Goal: Communication & Community: Share content

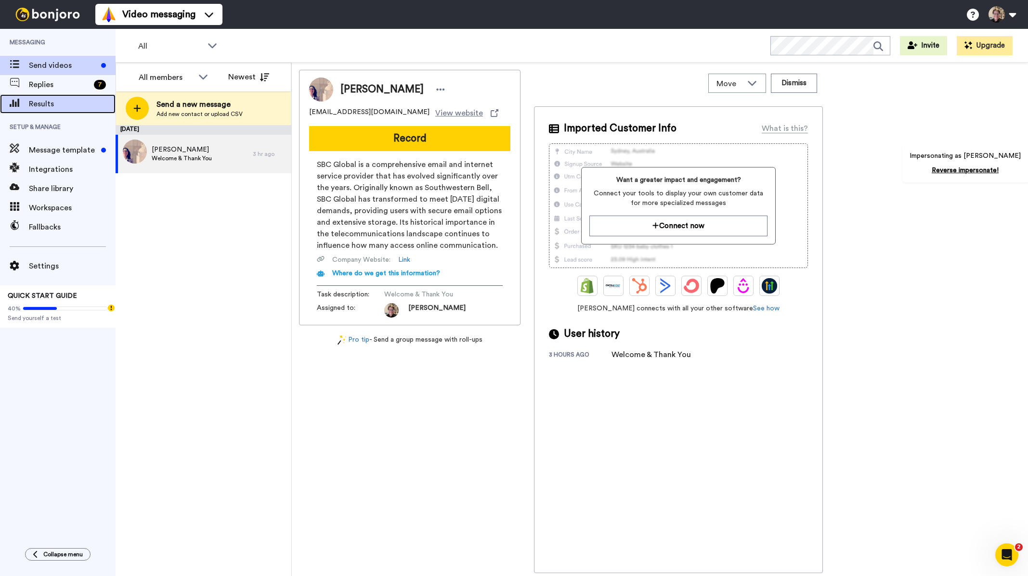
click at [66, 105] on span "Results" at bounding box center [72, 104] width 87 height 12
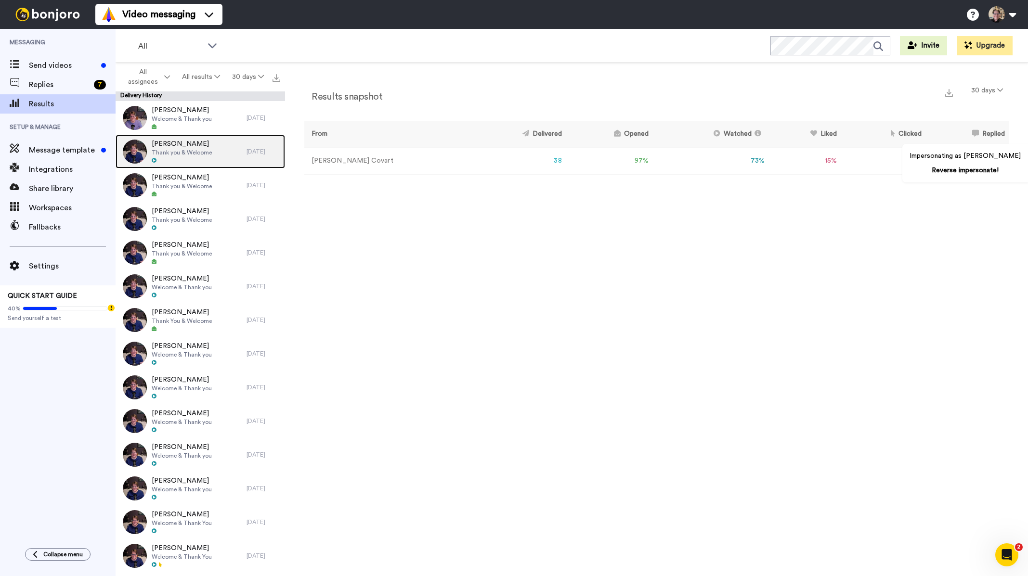
click at [177, 149] on span "Thank you & Welcome" at bounding box center [182, 153] width 60 height 8
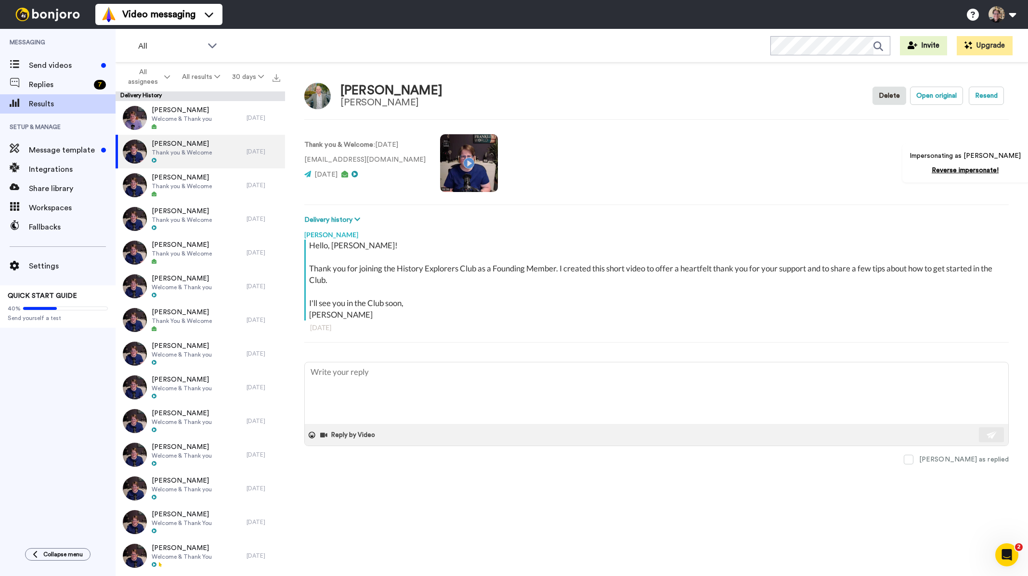
click at [467, 166] on video at bounding box center [469, 163] width 58 height 58
click at [462, 165] on video at bounding box center [469, 163] width 58 height 58
type textarea "x"
click at [60, 65] on span "Send videos" at bounding box center [63, 66] width 68 height 12
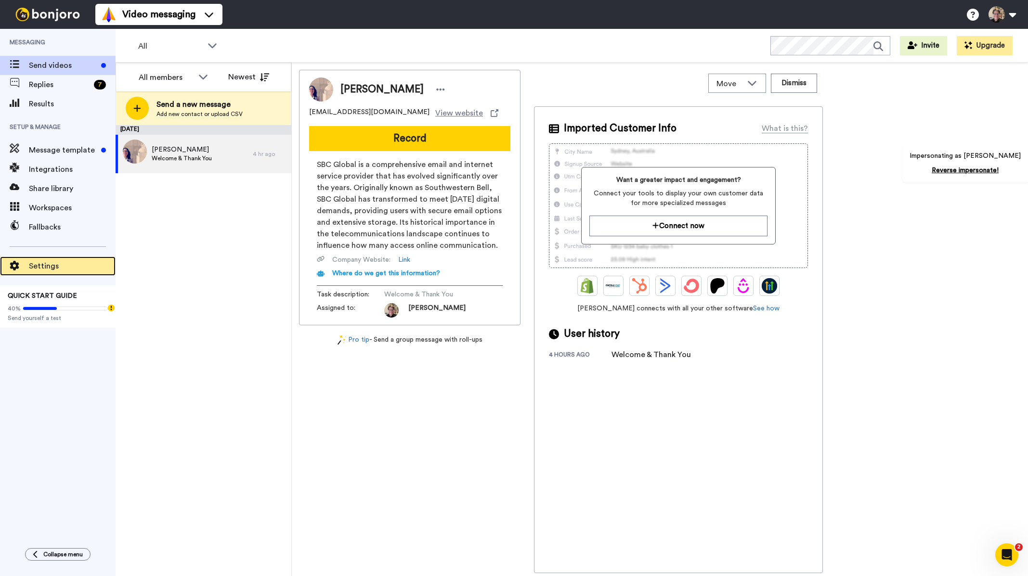
click at [48, 268] on span "Settings" at bounding box center [72, 266] width 87 height 12
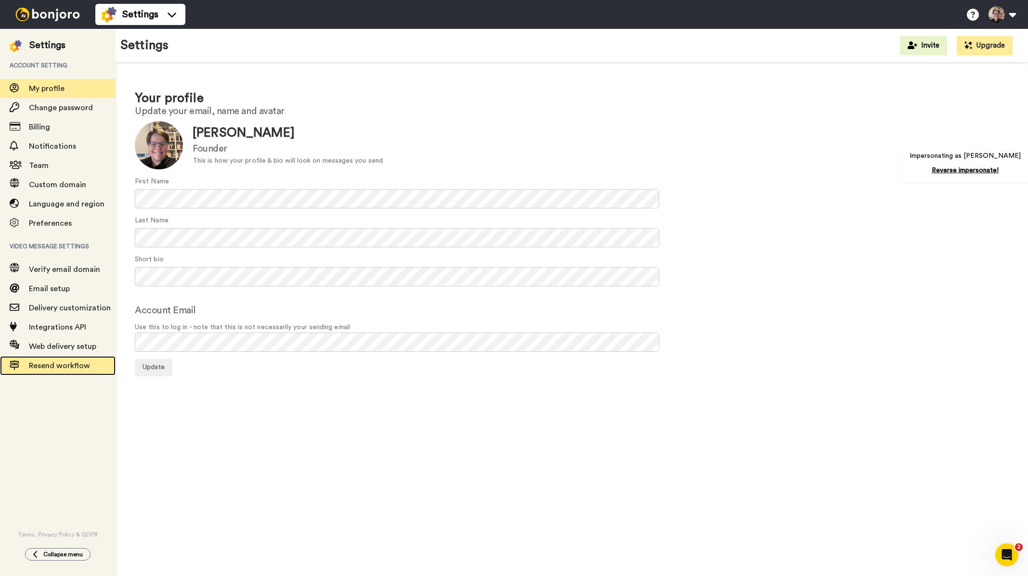
click at [47, 370] on span "Resend workflow" at bounding box center [72, 366] width 87 height 12
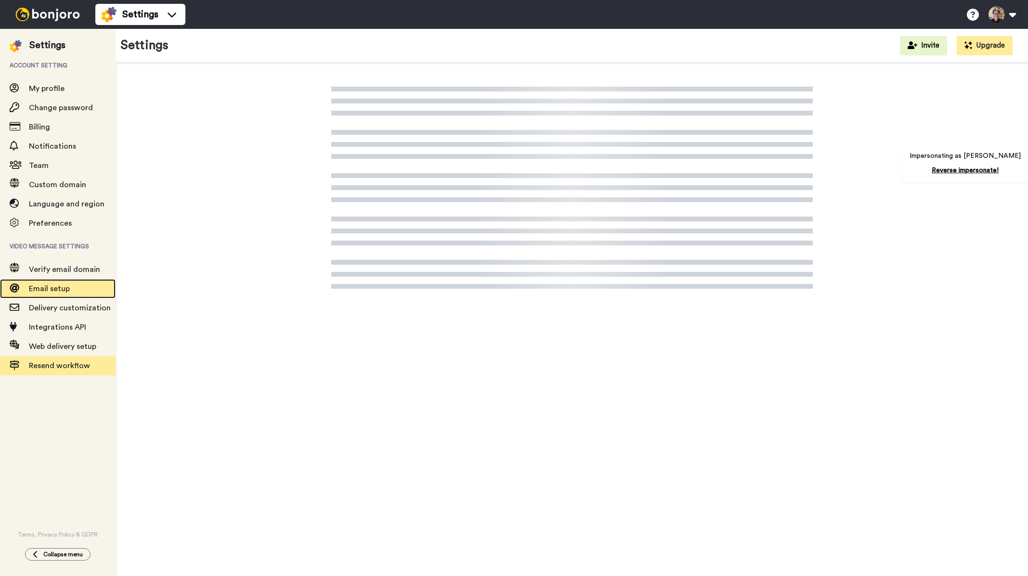
drag, startPoint x: 0, startPoint y: 0, endPoint x: 46, endPoint y: 285, distance: 289.2
click at [46, 285] on span "Email setup" at bounding box center [49, 289] width 41 height 8
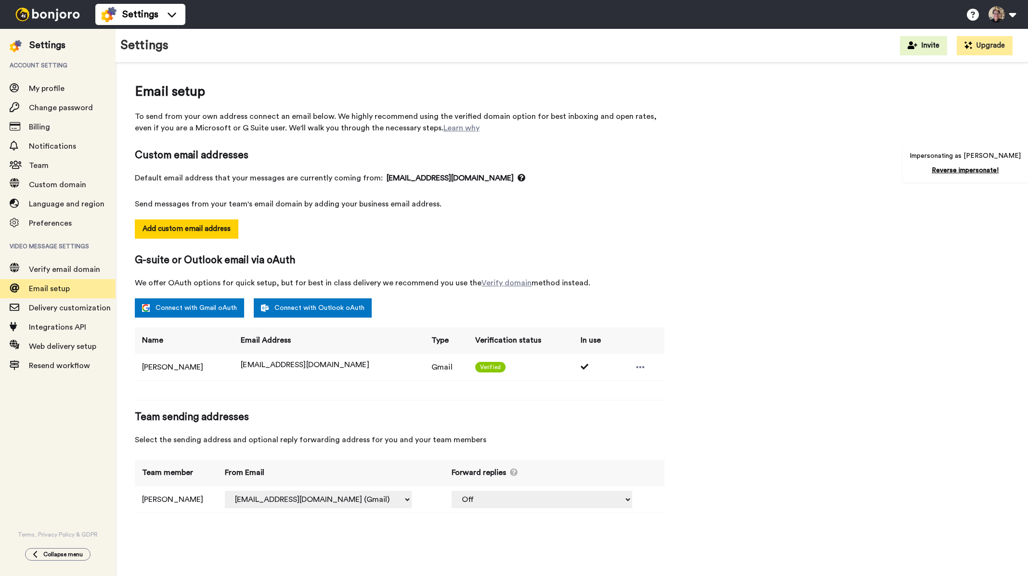
select select "163380"
click at [49, 375] on div "Resend workflow" at bounding box center [58, 365] width 116 height 19
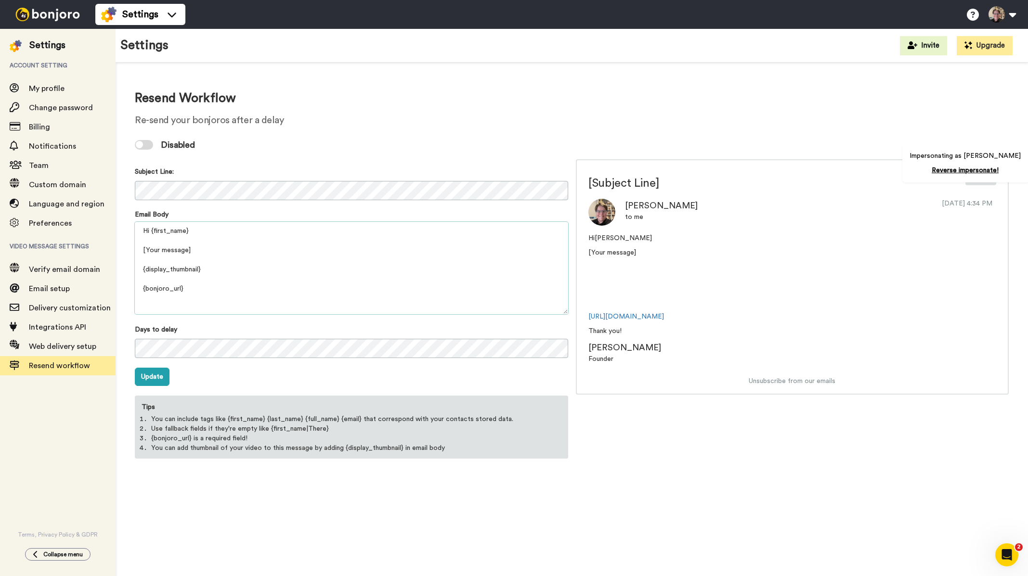
click at [164, 250] on textarea "Hi {first_name} [Your message] {display_thumbnail} {bonjoro_url} Thank you! {pr…" at bounding box center [351, 268] width 433 height 92
click at [164, 249] on textarea "Hi {first_name} [Your message] {display_thumbnail} {bonjoro_url} Thank you! {pr…" at bounding box center [351, 268] width 433 height 92
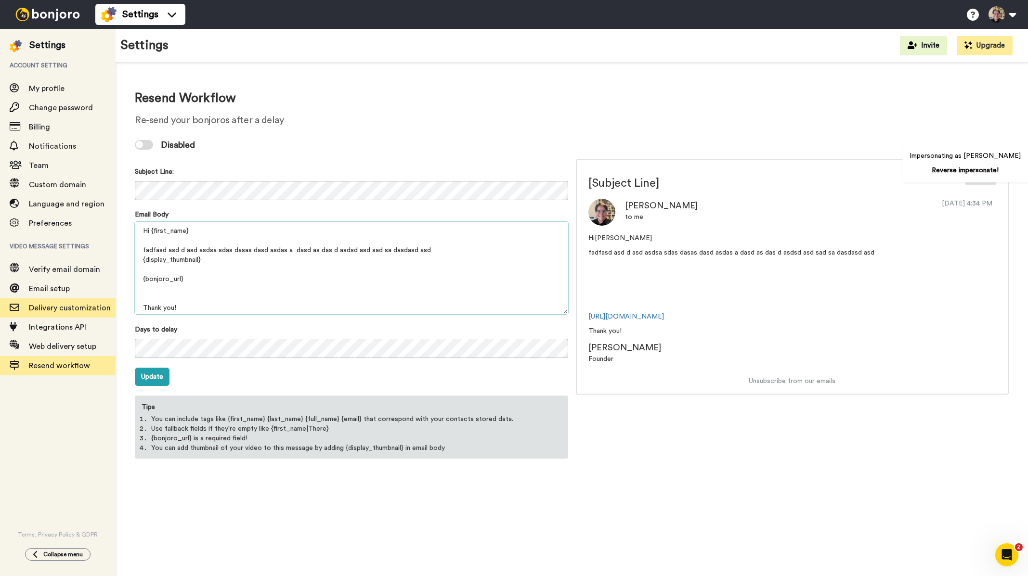
type textarea "Hi {first_name} fadfasd asd d asd asdsa sdas dasas dasd asdas a dasd as das d a…"
click at [81, 306] on span "Delivery customization" at bounding box center [70, 308] width 82 height 8
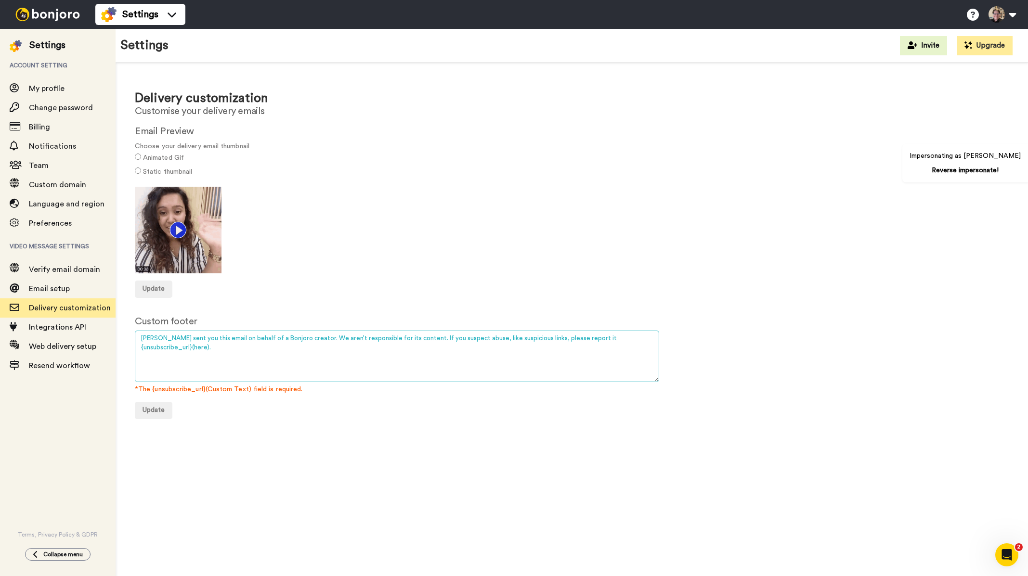
drag, startPoint x: 573, startPoint y: 339, endPoint x: 155, endPoint y: 325, distance: 418.1
click at [133, 339] on div "Delivery customization Customise your delivery emails Email Preview Choose your…" at bounding box center [572, 251] width 912 height 376
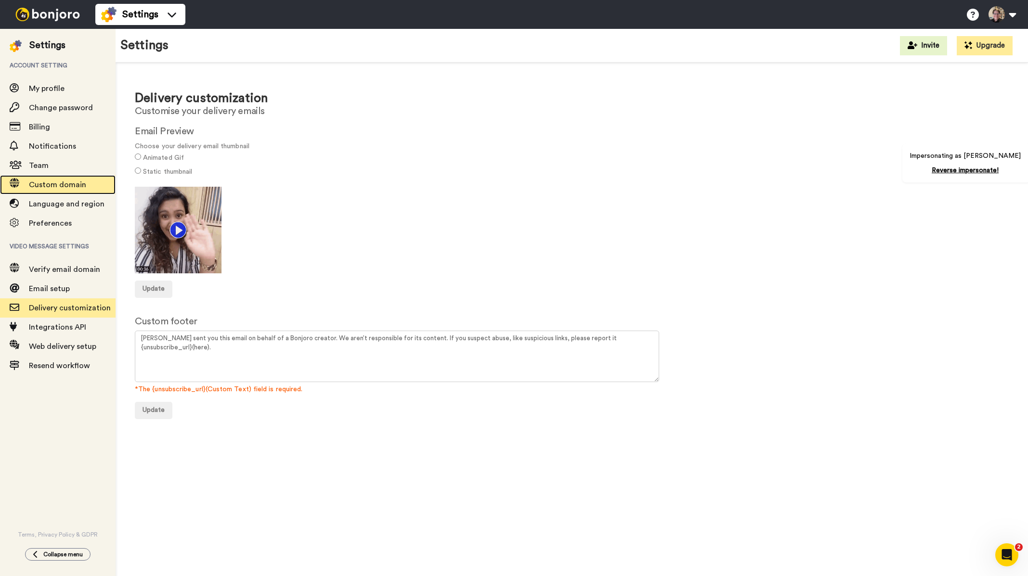
click at [88, 182] on span "Custom domain" at bounding box center [72, 185] width 87 height 12
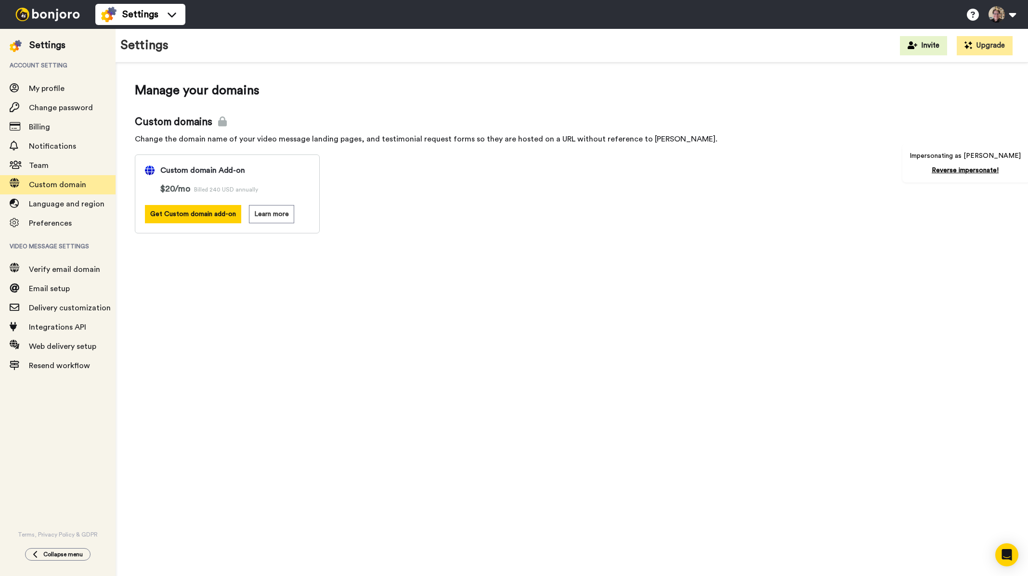
click at [78, 6] on div at bounding box center [47, 14] width 95 height 29
click at [61, 17] on img at bounding box center [48, 14] width 72 height 13
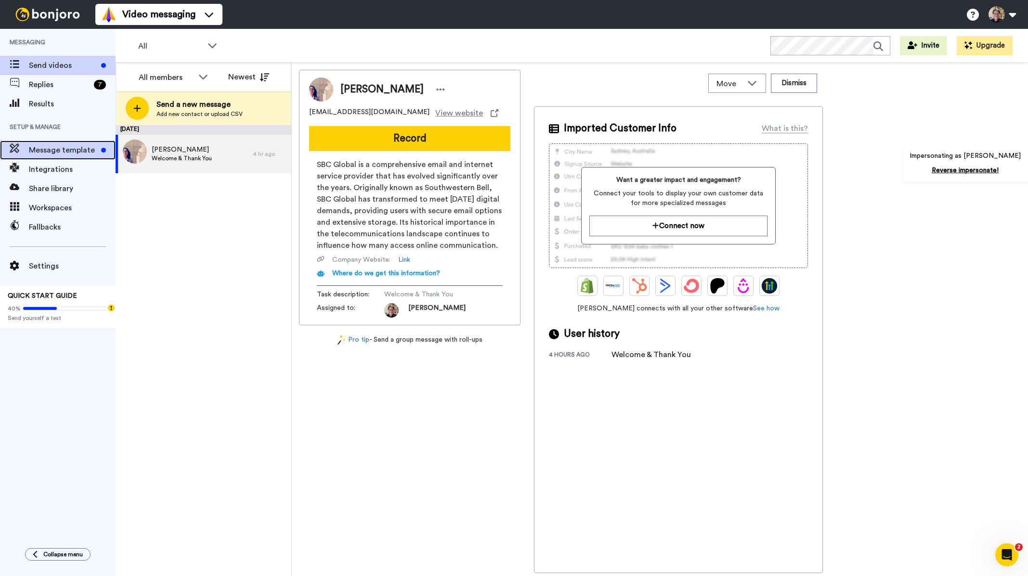
click at [78, 149] on span "Message template" at bounding box center [63, 150] width 68 height 12
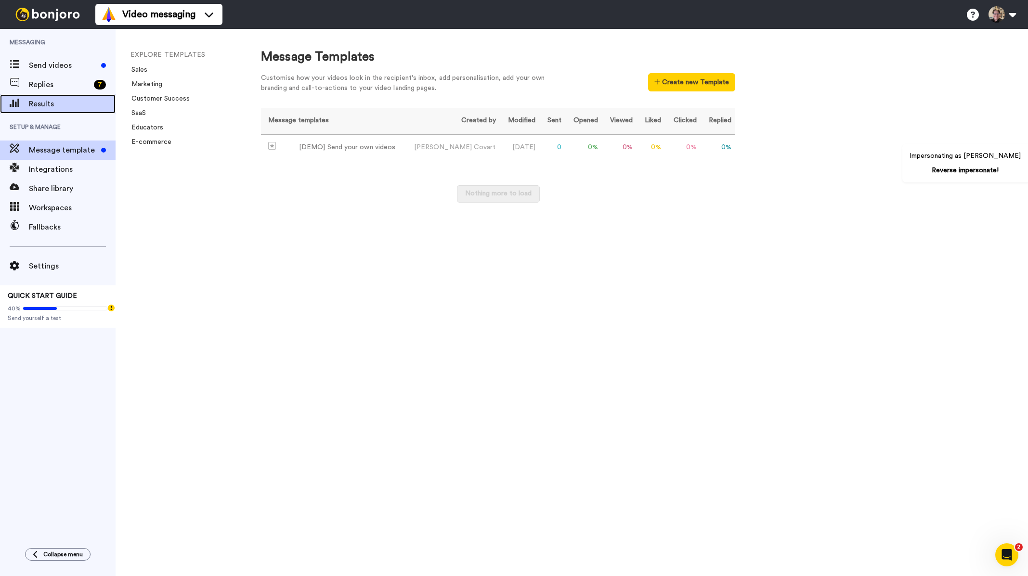
click at [59, 109] on span "Results" at bounding box center [72, 104] width 87 height 12
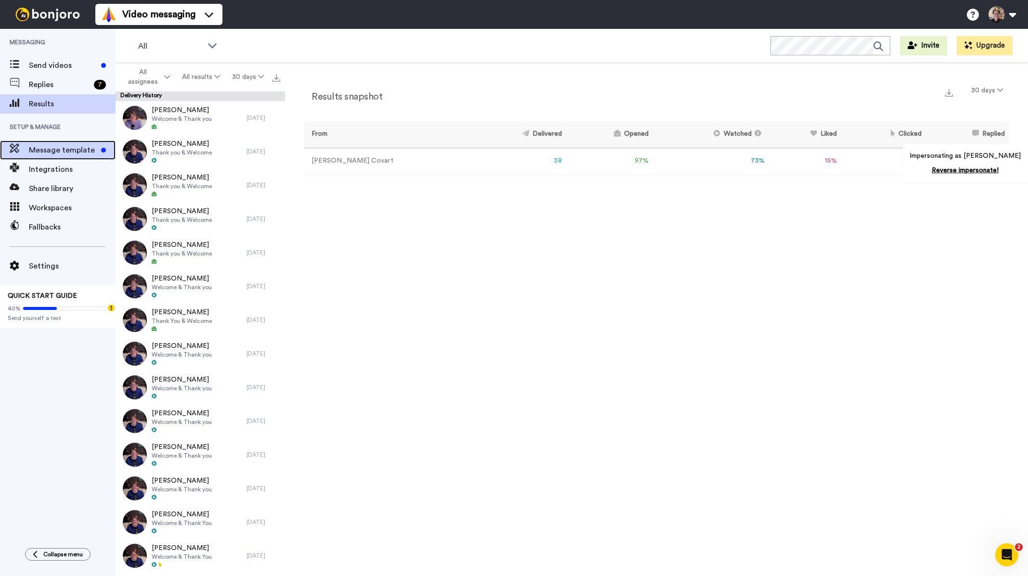
click at [61, 154] on span "Message template" at bounding box center [63, 150] width 68 height 12
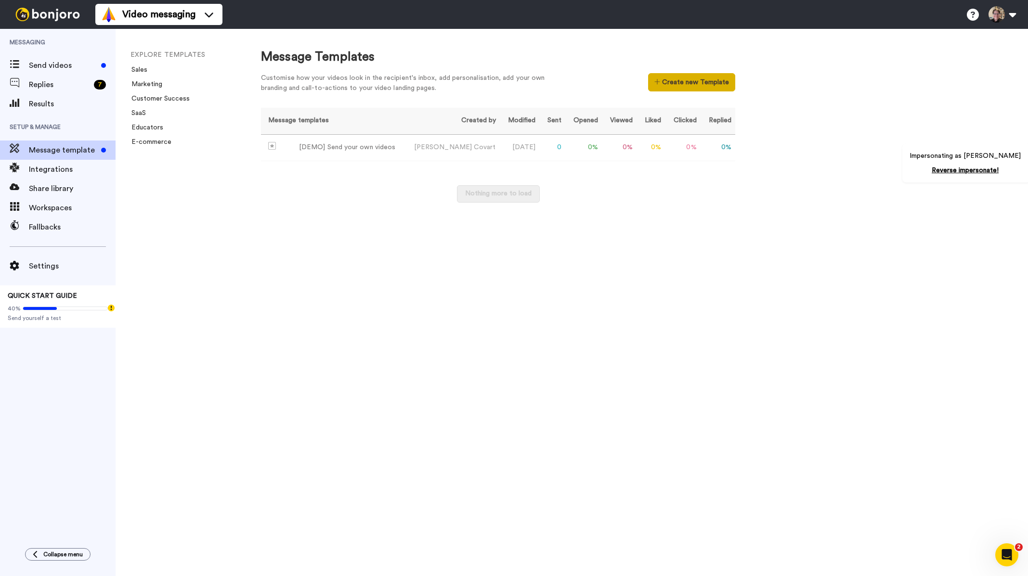
click at [700, 82] on button "Create new Template" at bounding box center [691, 82] width 87 height 18
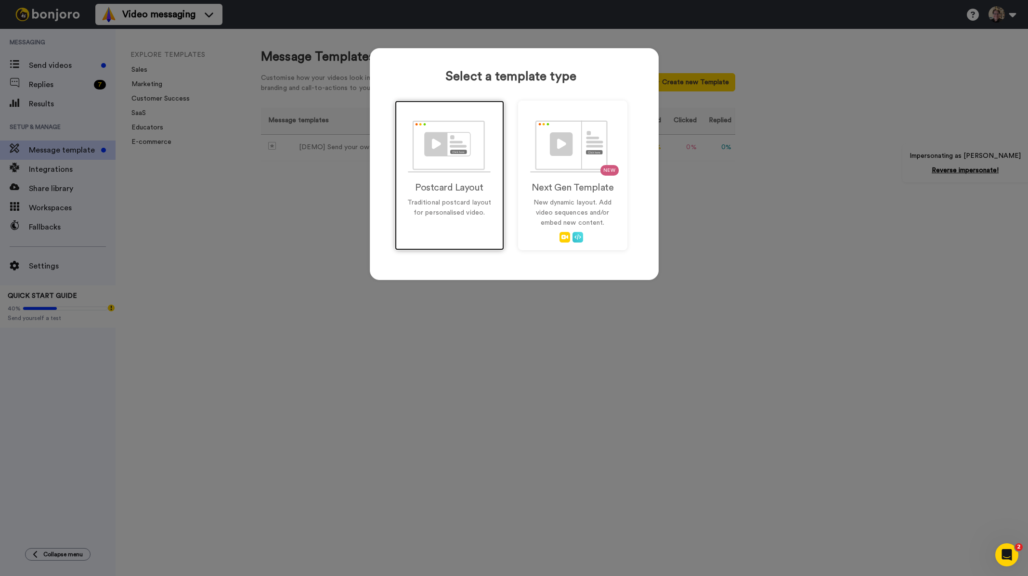
click at [451, 154] on img at bounding box center [449, 146] width 83 height 52
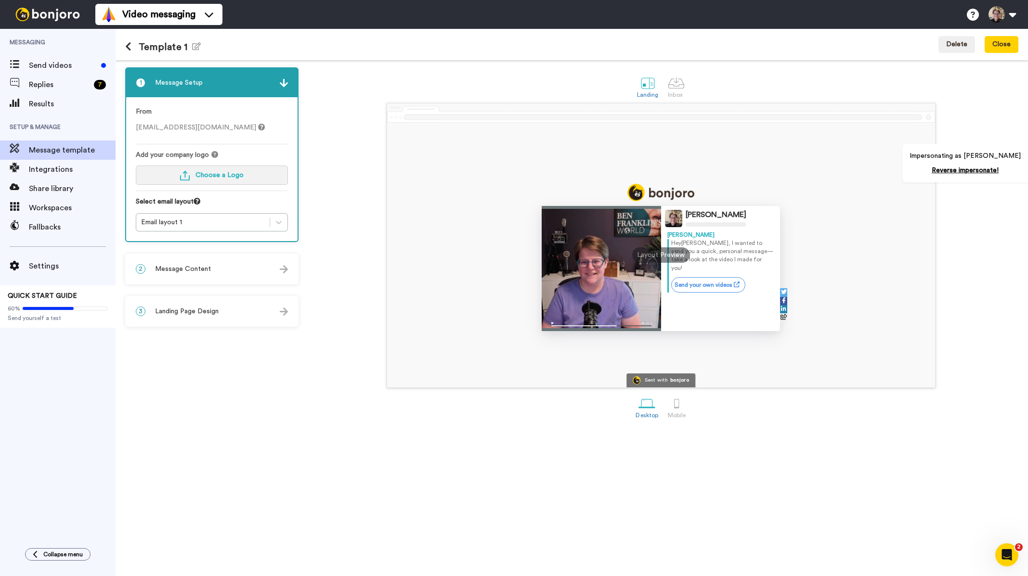
click at [208, 175] on span "Choose a Logo" at bounding box center [219, 175] width 48 height 7
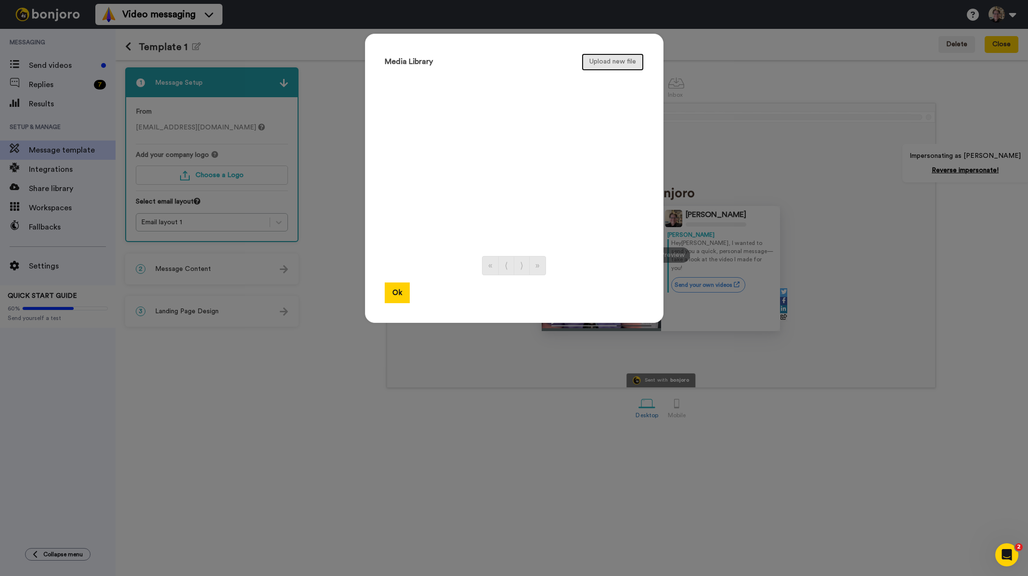
click at [615, 62] on button "Upload new file" at bounding box center [613, 61] width 62 height 17
click at [399, 291] on button "Ok" at bounding box center [397, 293] width 25 height 21
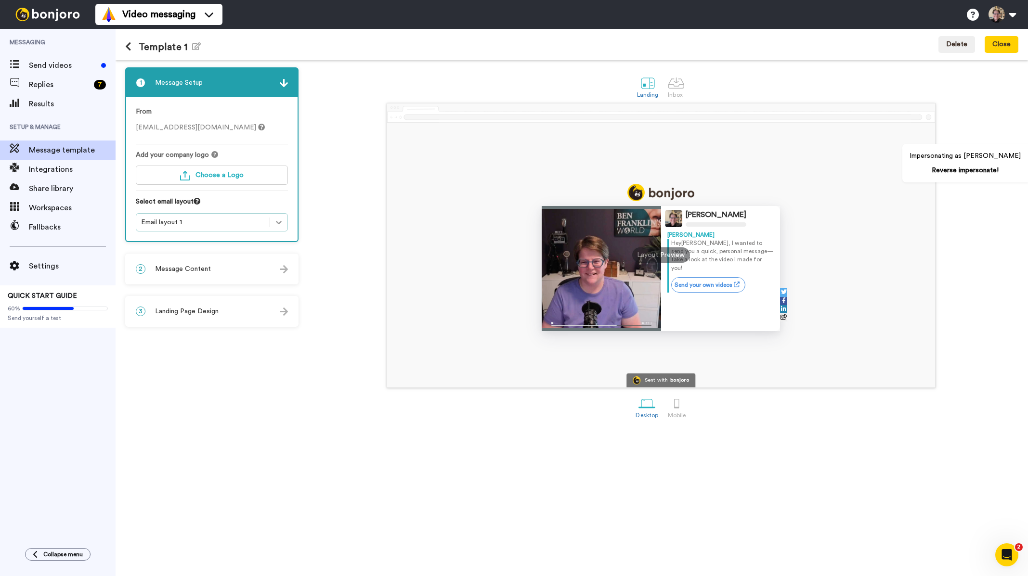
click at [284, 220] on div at bounding box center [278, 222] width 17 height 17
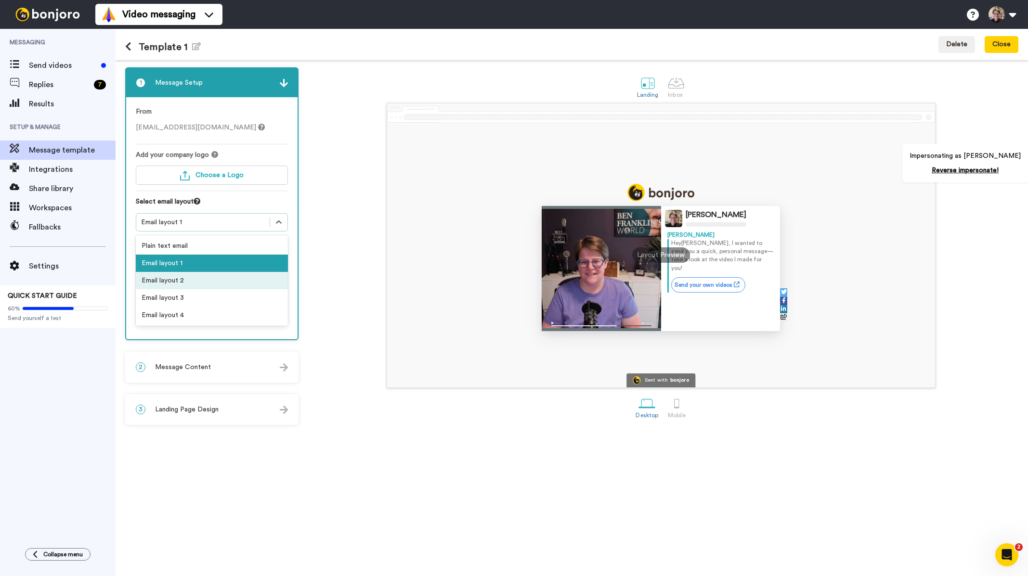
click at [234, 284] on div "Email layout 2" at bounding box center [212, 280] width 152 height 17
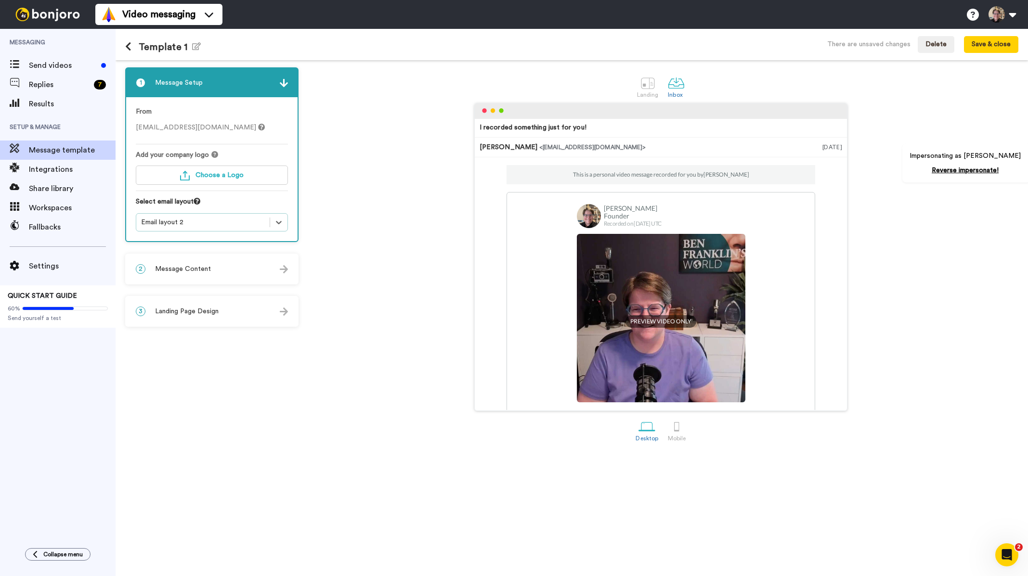
click at [198, 229] on div "Email layout 2" at bounding box center [212, 222] width 152 height 18
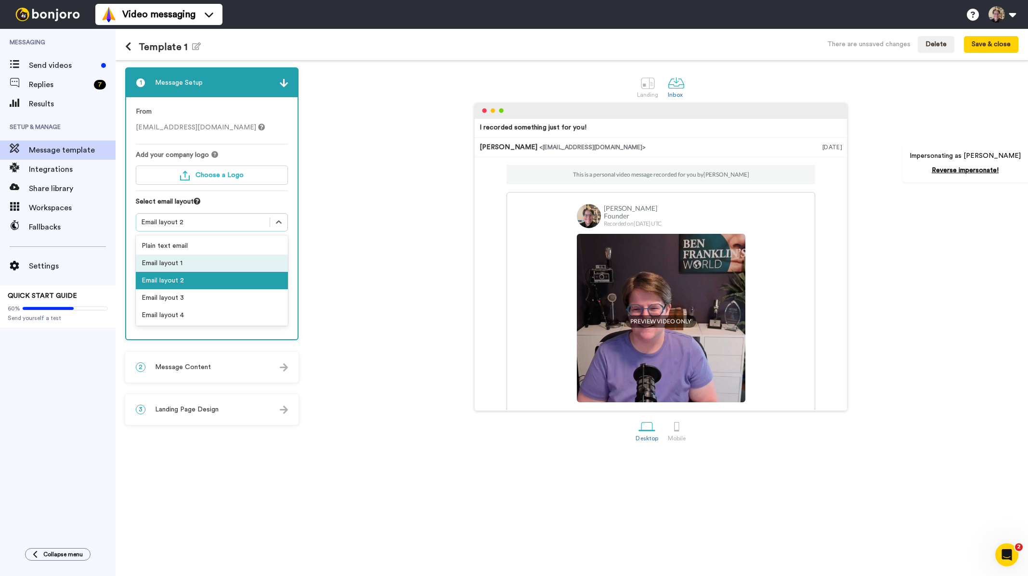
click at [173, 268] on div "Email layout 1" at bounding box center [212, 263] width 152 height 17
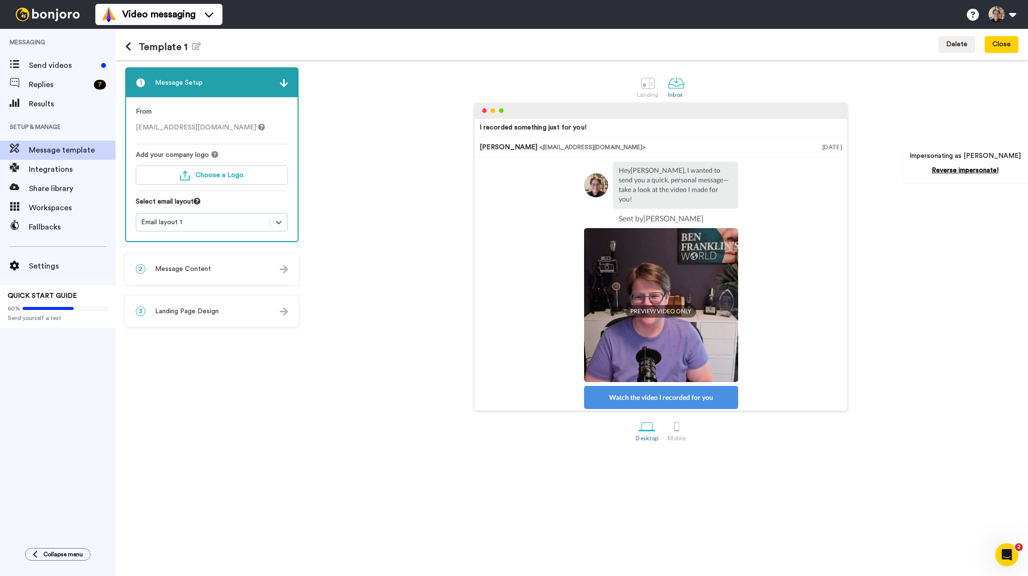
scroll to position [48, 0]
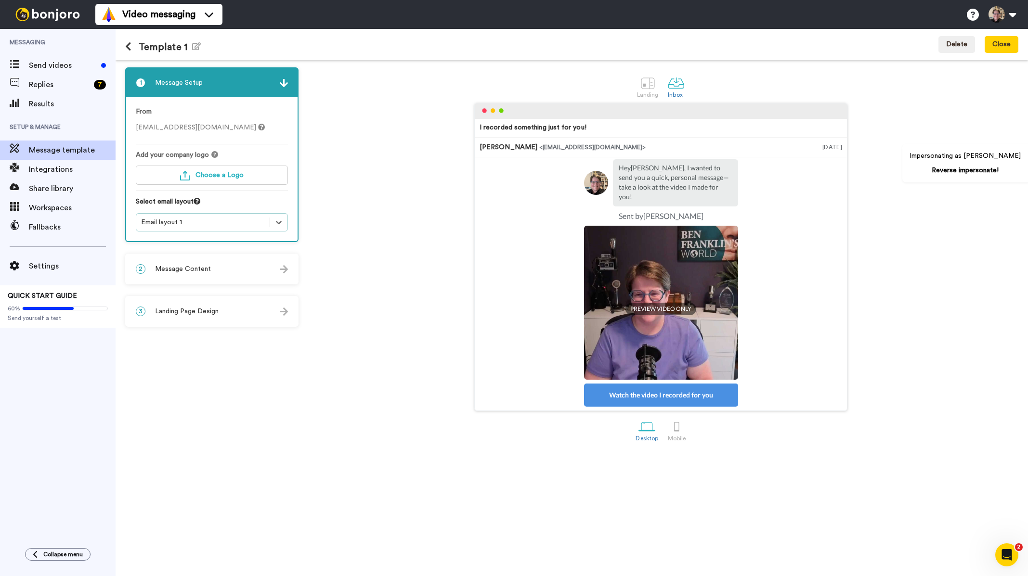
click at [217, 217] on div "Email layout 1" at bounding box center [202, 223] width 133 height 12
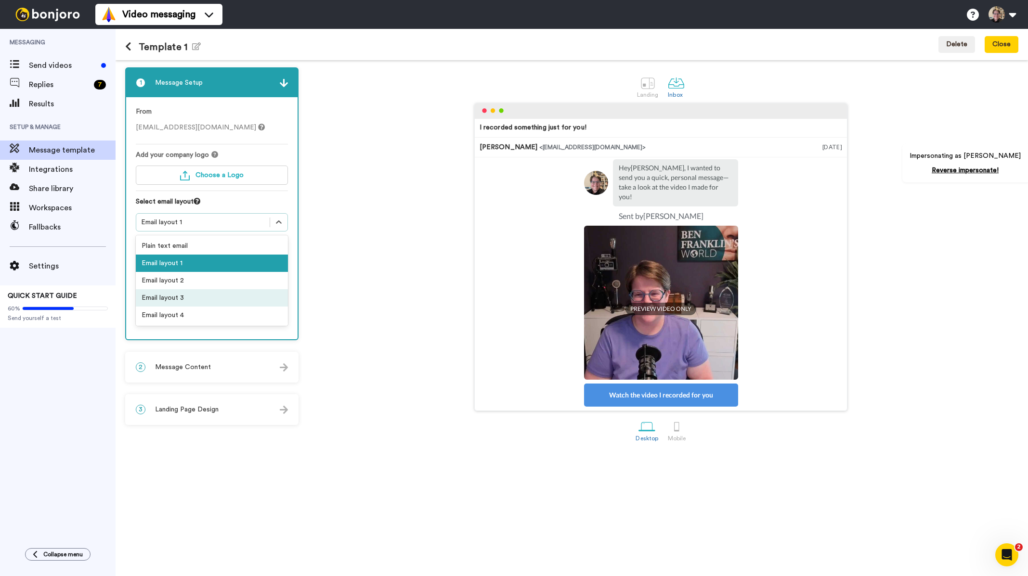
click at [203, 299] on div "Email layout 3" at bounding box center [212, 297] width 152 height 17
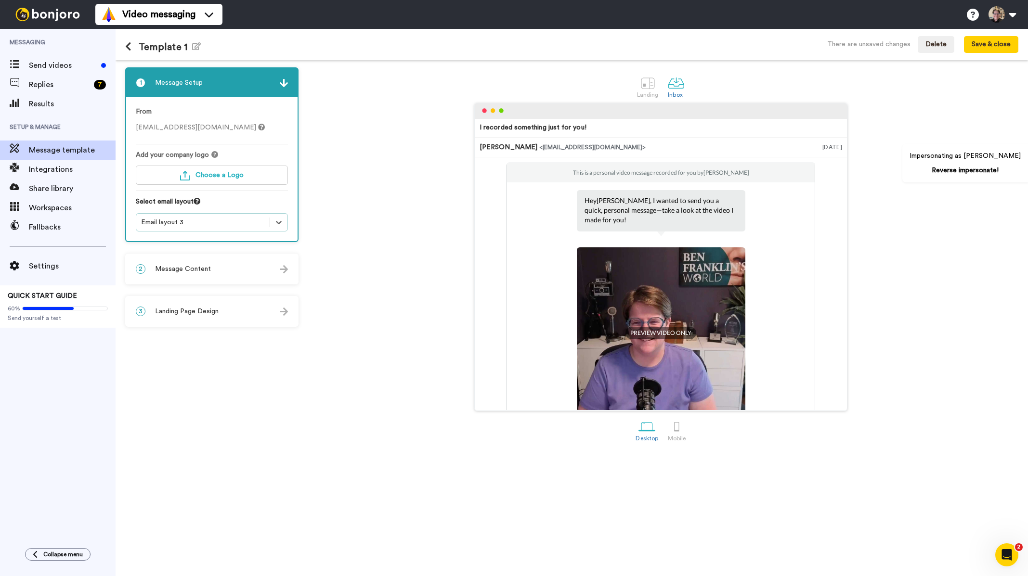
scroll to position [0, 0]
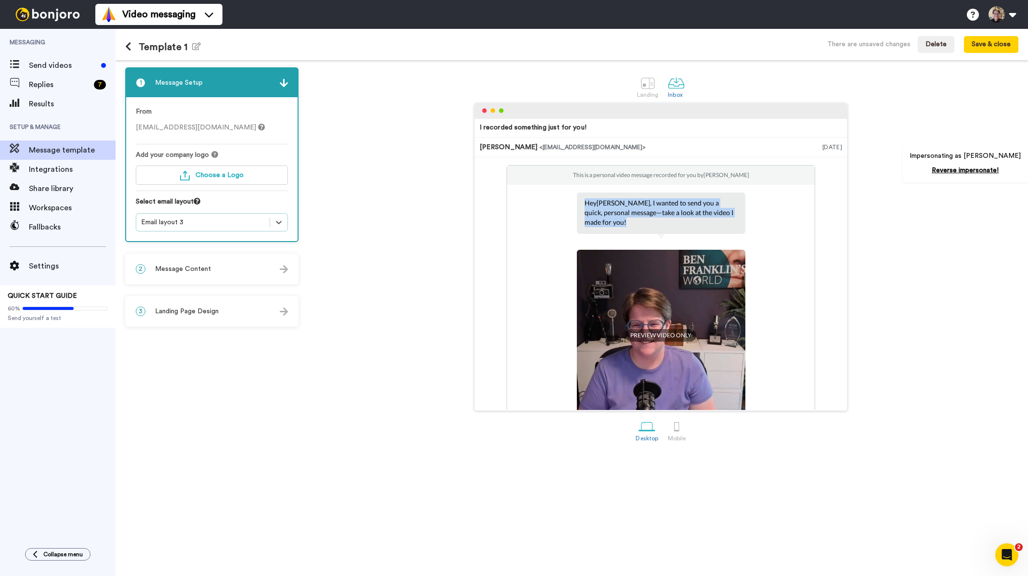
drag, startPoint x: 726, startPoint y: 216, endPoint x: 571, endPoint y: 206, distance: 154.4
click at [570, 205] on div "This is a personal video message recorded for you by [PERSON_NAME] Hey [PERSON_…" at bounding box center [660, 346] width 309 height 362
click at [733, 213] on p "Hey [PERSON_NAME] , I wanted to send you a quick, personal message—take a look …" at bounding box center [660, 212] width 153 height 29
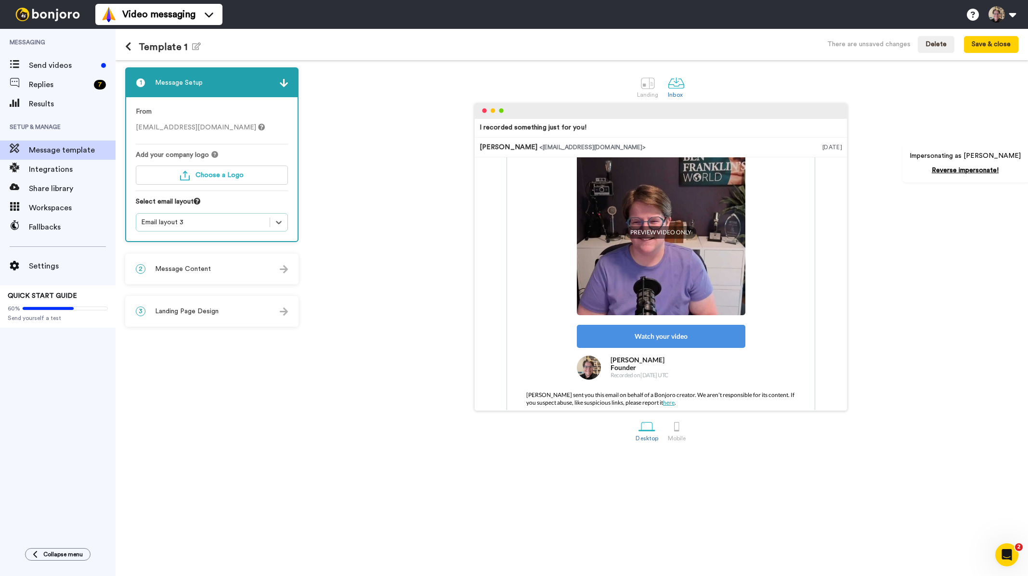
scroll to position [115, 0]
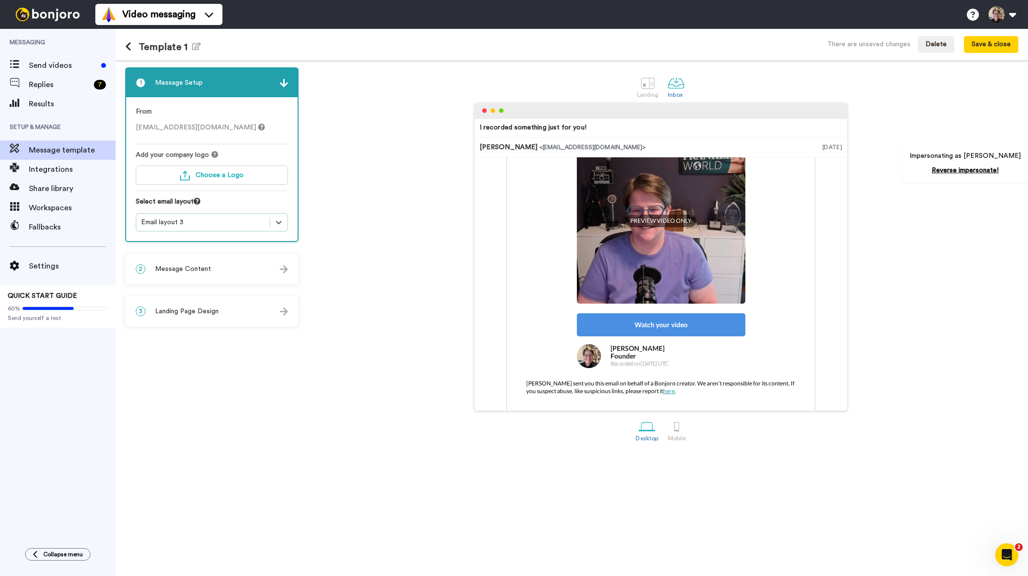
click at [214, 269] on div "2 Message Content" at bounding box center [211, 269] width 171 height 29
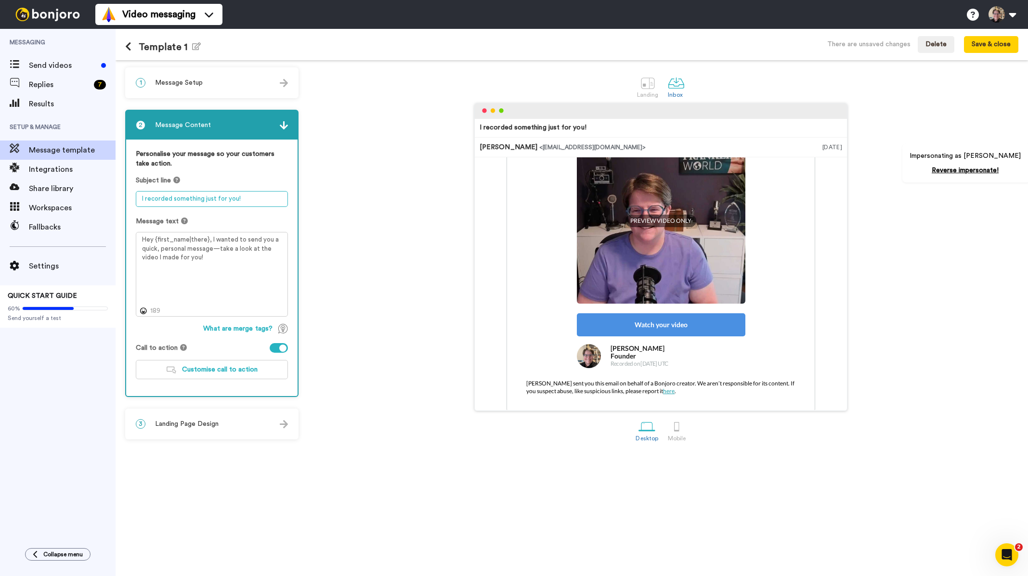
drag, startPoint x: 265, startPoint y: 199, endPoint x: 129, endPoint y: 202, distance: 135.8
click at [129, 202] on div "Personalise your message so your customers take action. Subject line I recorded…" at bounding box center [211, 268] width 171 height 257
drag, startPoint x: 205, startPoint y: 258, endPoint x: 138, endPoint y: 242, distance: 69.4
click at [138, 242] on textarea "Hey {first_name|there}, I wanted to send you a quick, personal message—take a l…" at bounding box center [212, 274] width 152 height 85
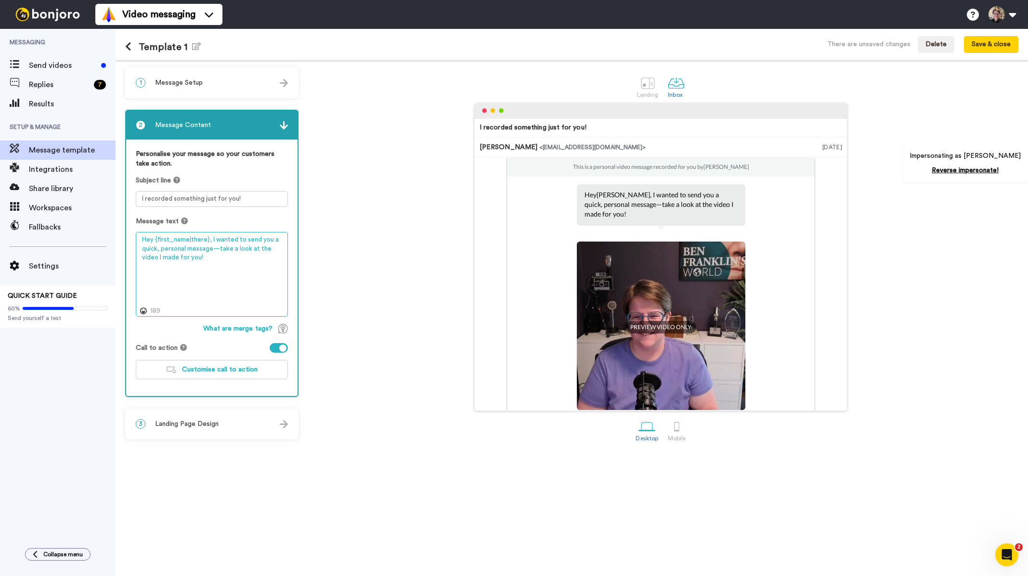
scroll to position [0, 0]
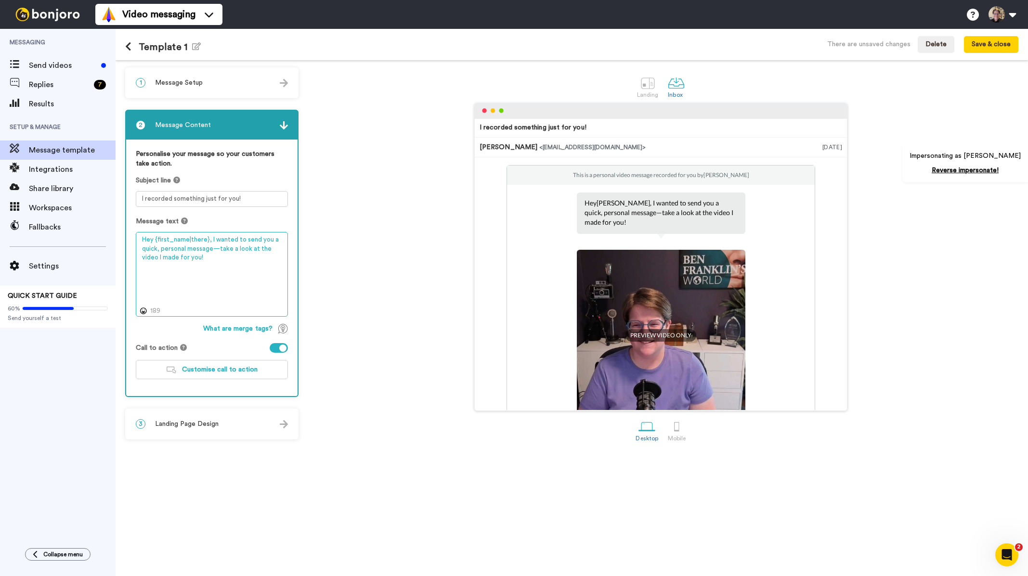
click at [204, 262] on textarea "Hey {first_name|there}, I wanted to send you a quick, personal message—take a l…" at bounding box center [212, 274] width 152 height 85
drag, startPoint x: 214, startPoint y: 260, endPoint x: 140, endPoint y: 240, distance: 76.8
click at [140, 240] on textarea "Hey {first_name|there}, I wanted to send you a quick, personal message—take a l…" at bounding box center [212, 274] width 152 height 85
drag, startPoint x: 739, startPoint y: 213, endPoint x: 559, endPoint y: 220, distance: 180.2
click at [579, 204] on div "Hey [PERSON_NAME] , I wanted to send you a quick, personal message—take a look …" at bounding box center [661, 213] width 169 height 41
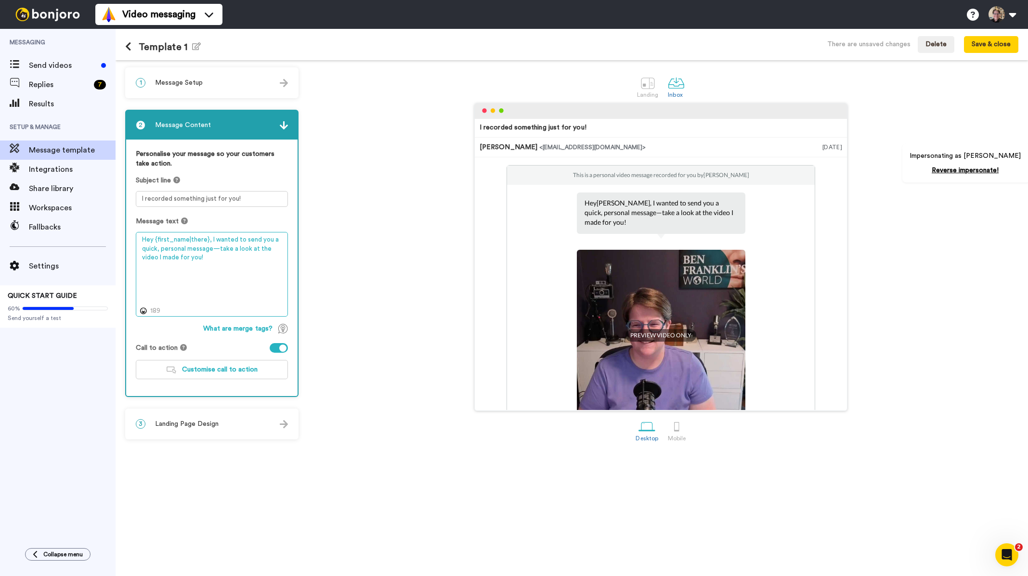
drag, startPoint x: 260, startPoint y: 253, endPoint x: 185, endPoint y: 259, distance: 75.3
click at [250, 254] on textarea "Hey {first_name|there}, I wanted to send you a quick, personal message—take a l…" at bounding box center [212, 274] width 152 height 85
drag, startPoint x: 732, startPoint y: 211, endPoint x: 579, endPoint y: 206, distance: 153.2
click at [579, 206] on div "Hey [PERSON_NAME] , I wanted to send you a quick, personal message—take a look …" at bounding box center [661, 213] width 169 height 41
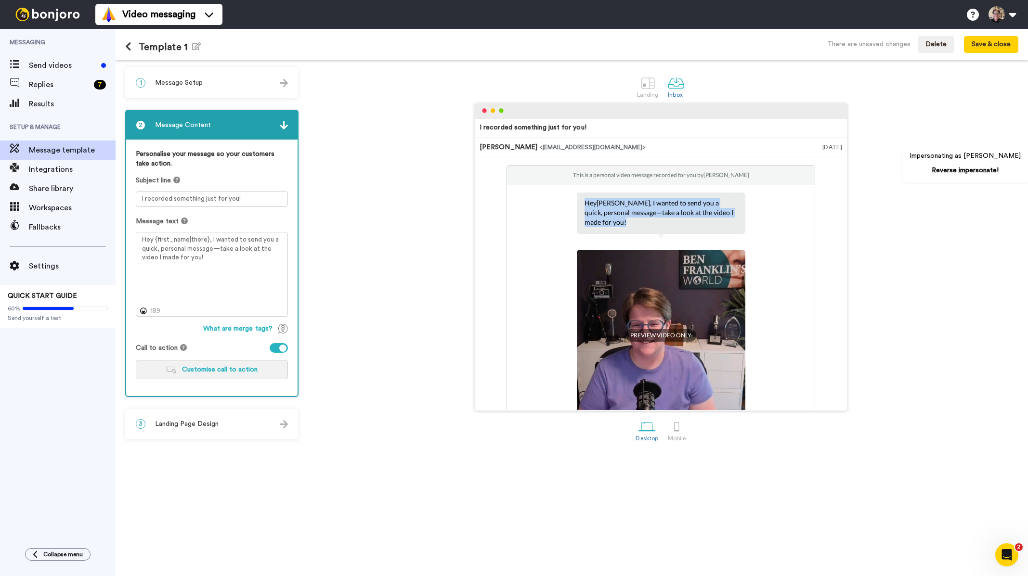
click at [199, 375] on button "Customise call to action" at bounding box center [212, 369] width 152 height 19
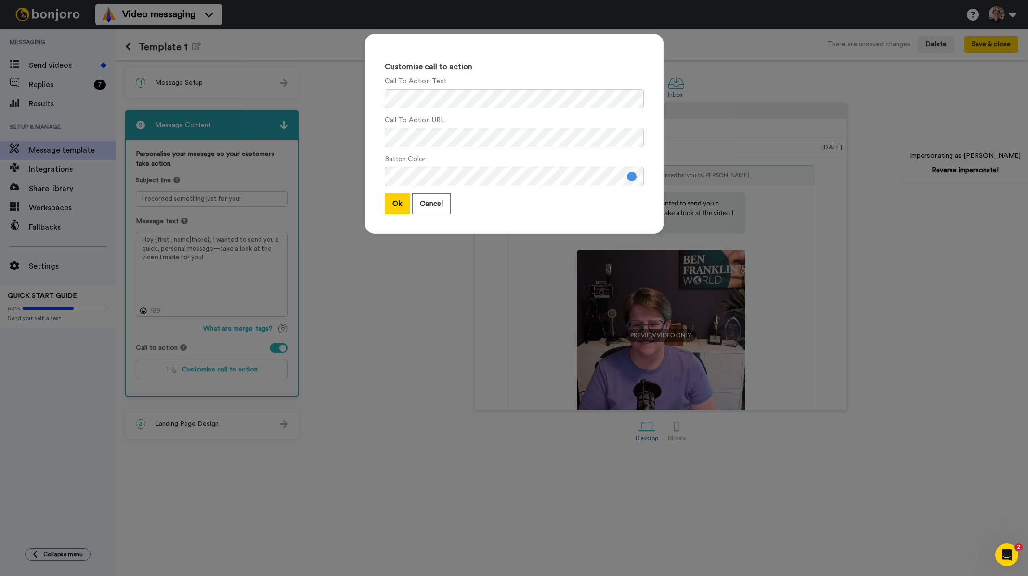
click at [431, 318] on div "Customise call to action Call To Action Text Call To Action URL Button Color Ok…" at bounding box center [514, 288] width 1028 height 576
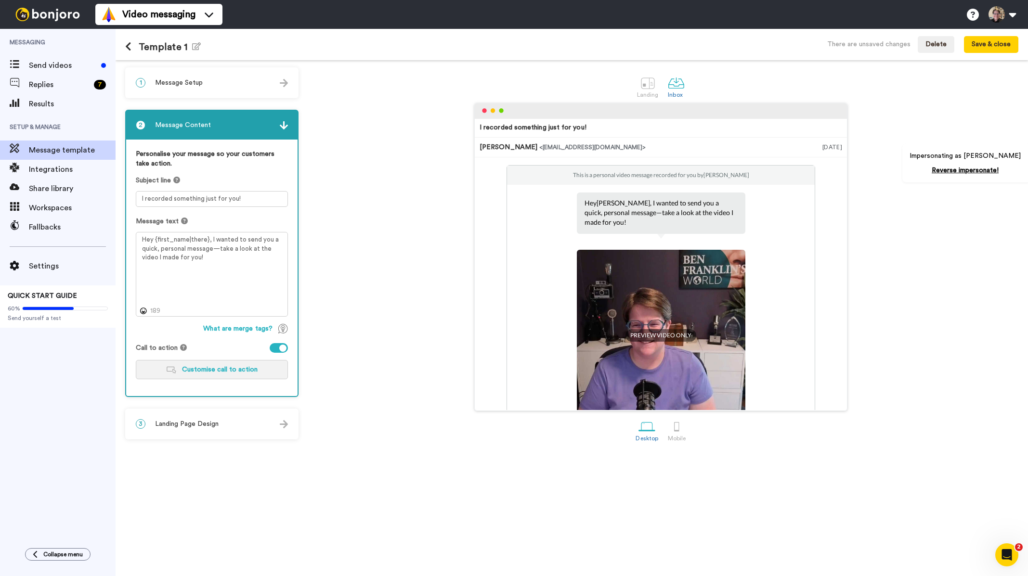
click at [238, 372] on span "Customise call to action" at bounding box center [220, 369] width 76 height 7
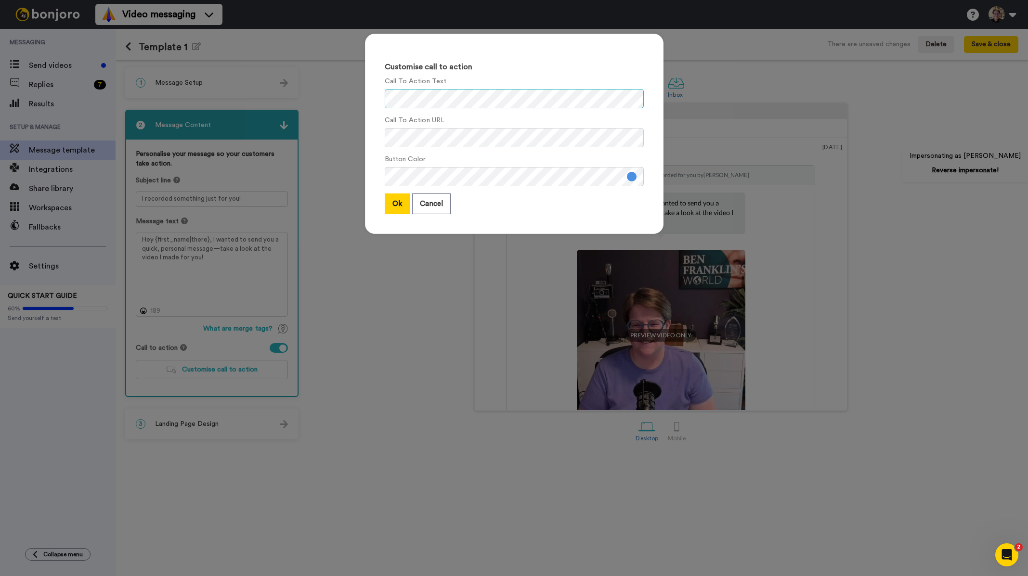
click at [345, 101] on div "Customise call to action Call To Action Text Call To Action URL Button Color Ok…" at bounding box center [514, 288] width 1028 height 576
click at [621, 275] on div "Customise call to action Call To Action Text Call To Action URL Button Color Ok…" at bounding box center [514, 288] width 1028 height 576
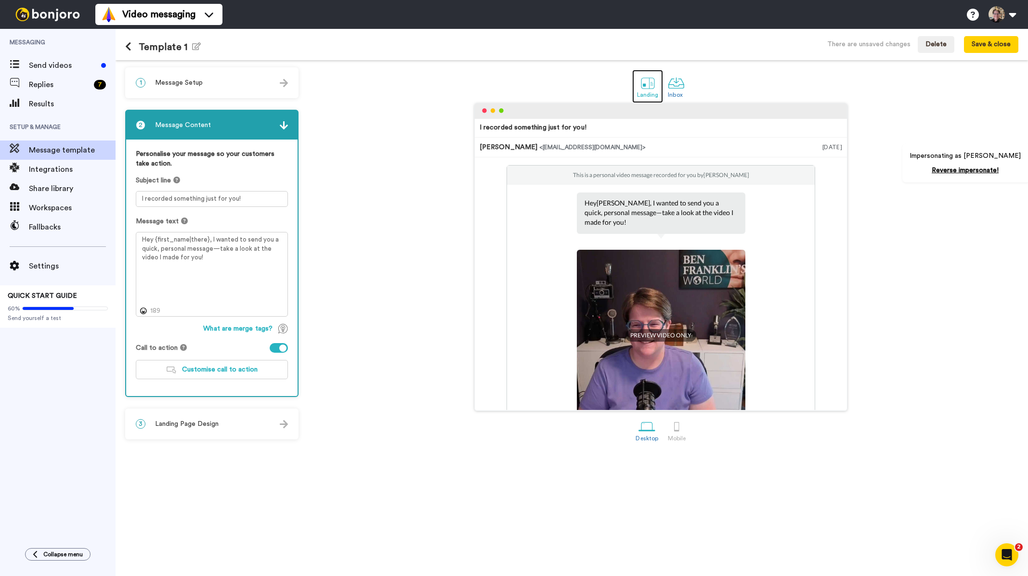
click at [648, 80] on div at bounding box center [647, 83] width 17 height 17
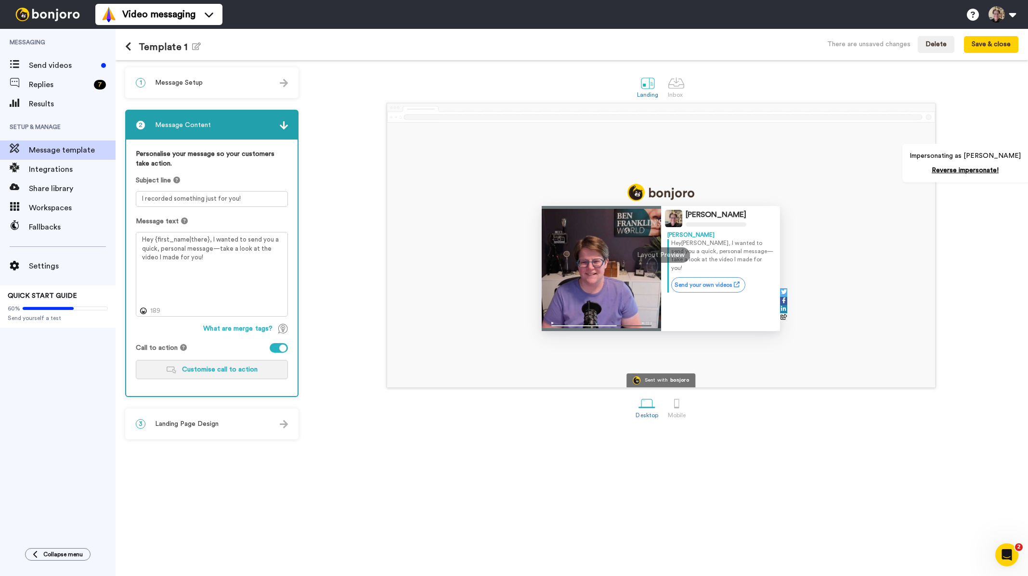
click at [180, 366] on button "Customise call to action" at bounding box center [212, 369] width 152 height 19
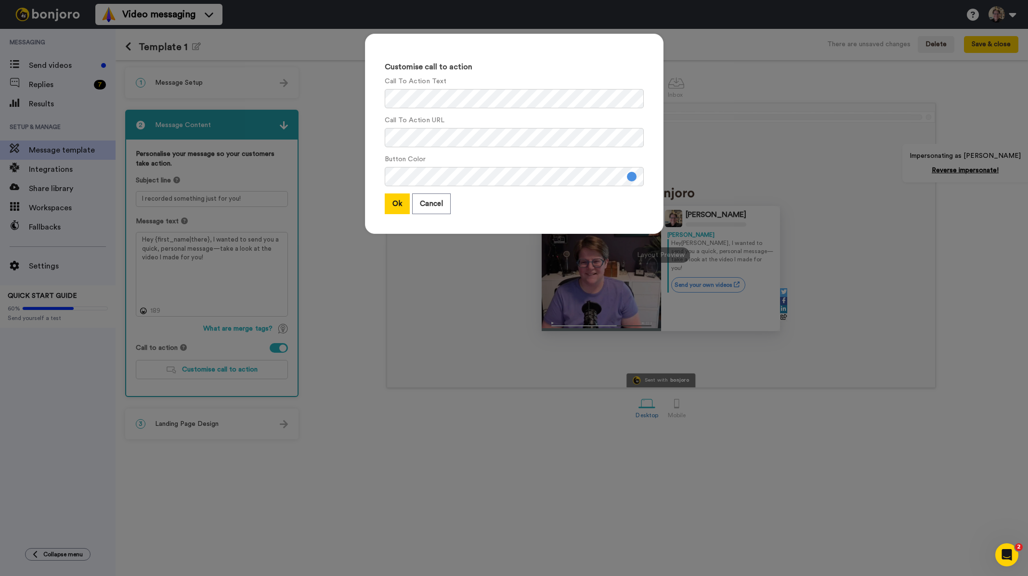
click at [191, 365] on div "Customise call to action Call To Action Text Call To Action URL Button Color Ok…" at bounding box center [514, 288] width 1028 height 576
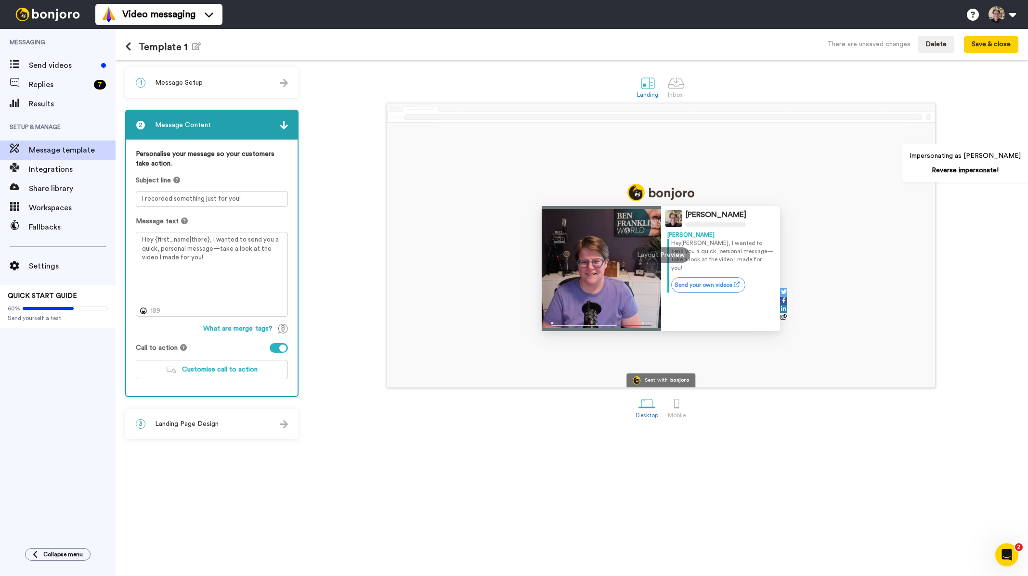
click at [281, 349] on div at bounding box center [282, 348] width 7 height 7
click at [278, 349] on div at bounding box center [279, 348] width 18 height 10
click at [222, 426] on div "3 Landing Page Design" at bounding box center [211, 424] width 171 height 29
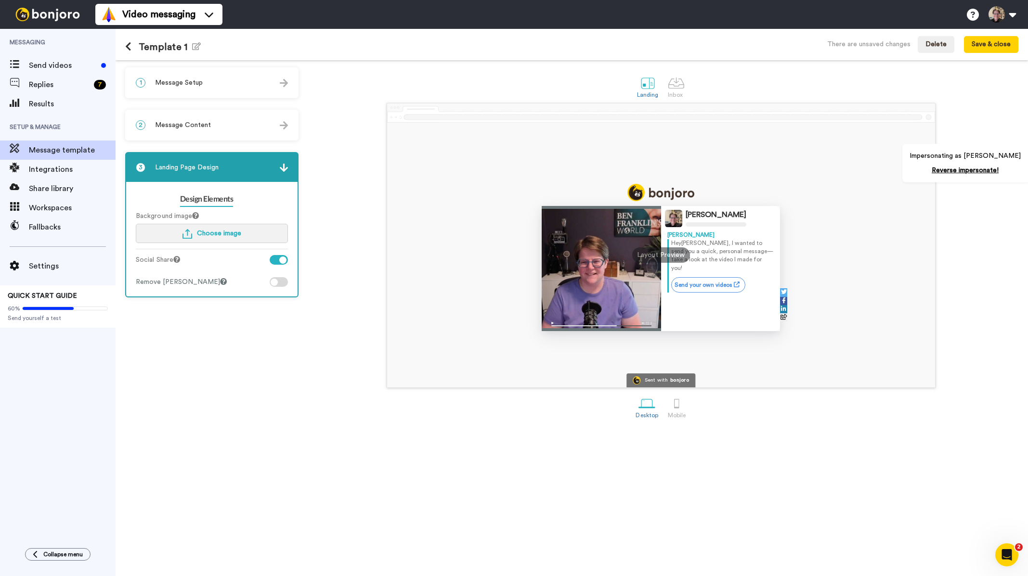
click at [239, 233] on span "Choose image" at bounding box center [219, 233] width 44 height 7
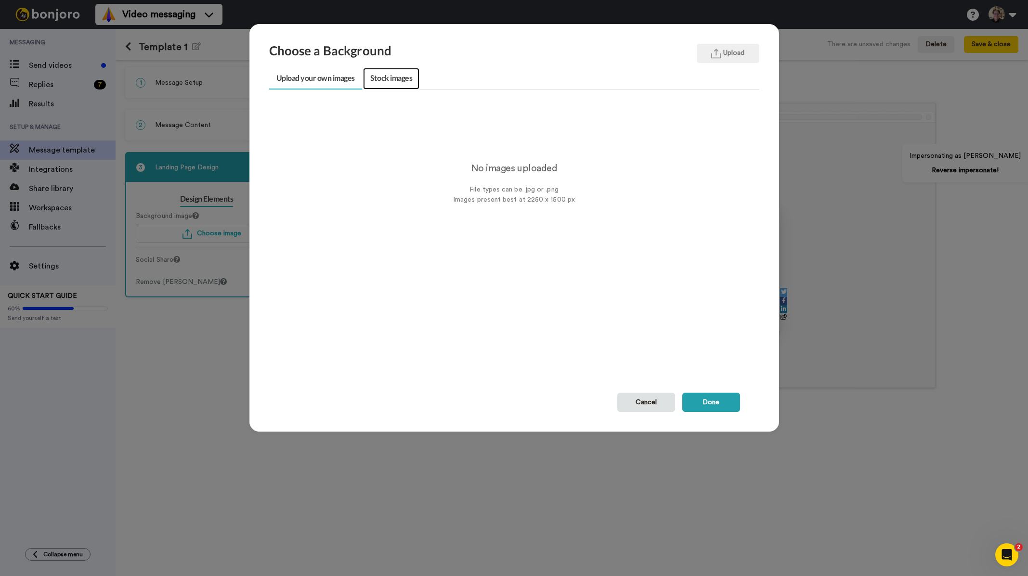
click at [395, 80] on link "Stock images" at bounding box center [391, 79] width 56 height 22
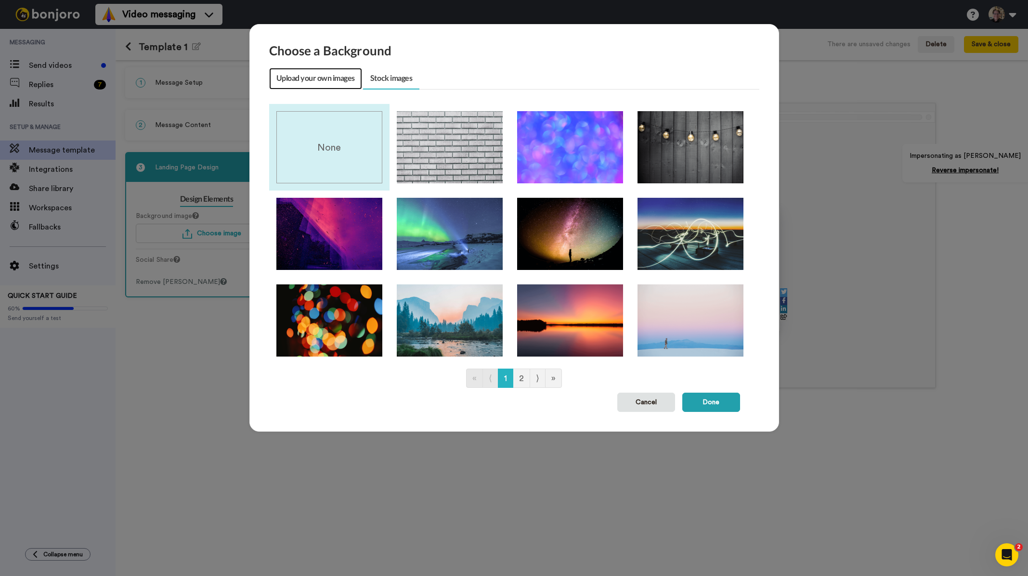
click at [310, 77] on link "Upload your own images" at bounding box center [315, 79] width 93 height 22
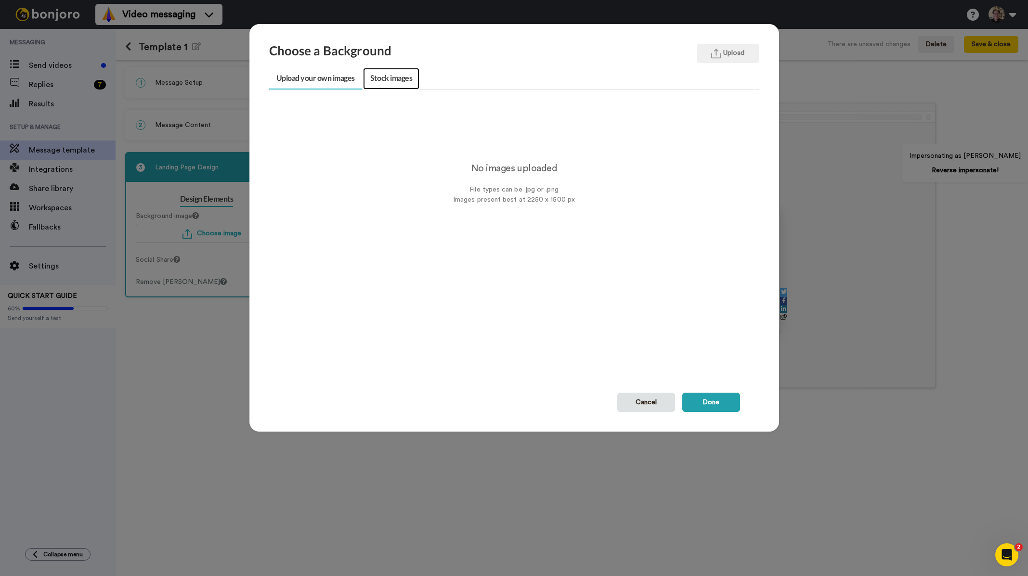
click at [389, 77] on link "Stock images" at bounding box center [391, 79] width 56 height 22
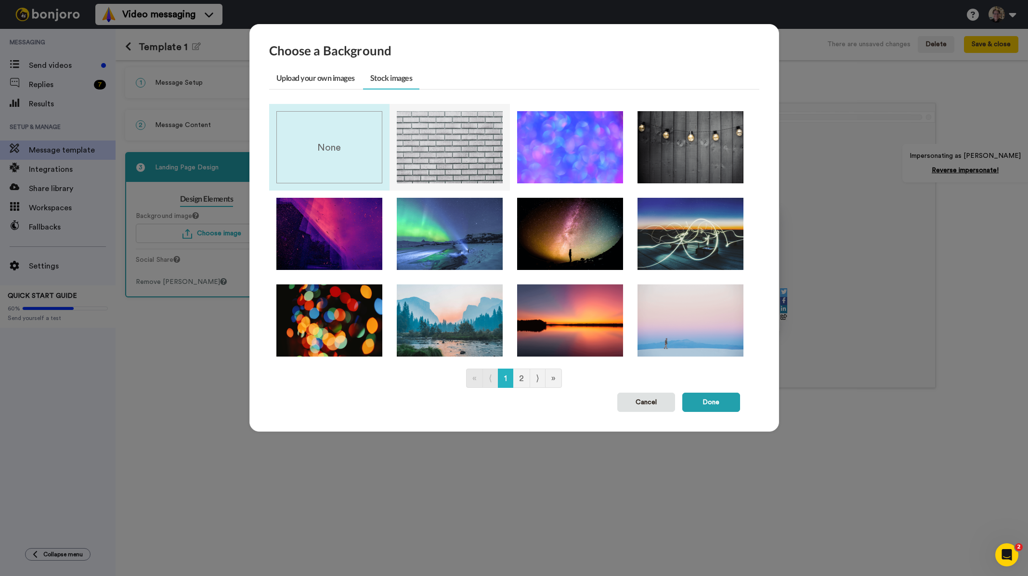
click at [438, 144] on img at bounding box center [450, 147] width 106 height 72
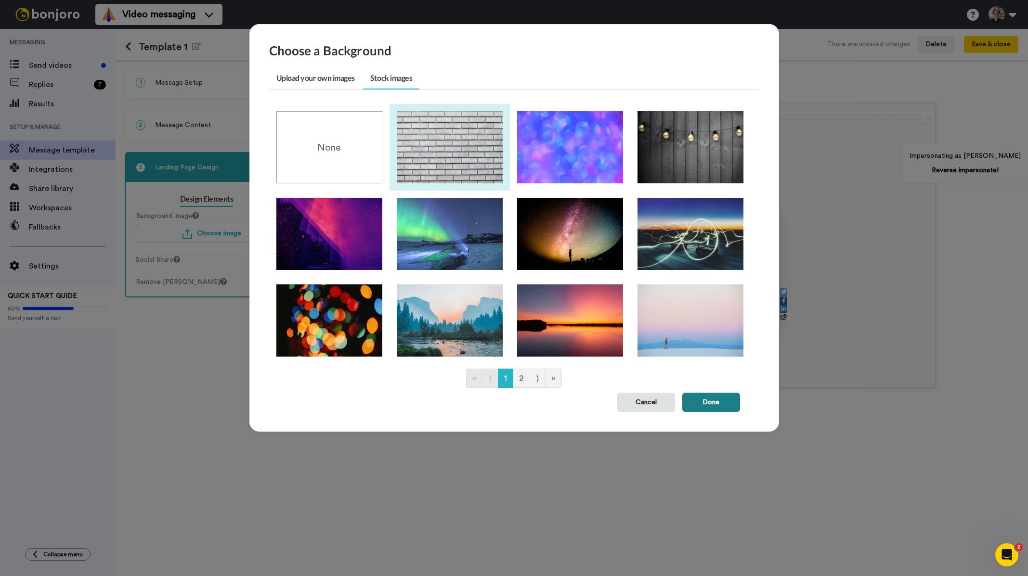
click at [712, 406] on button "Done" at bounding box center [711, 402] width 58 height 19
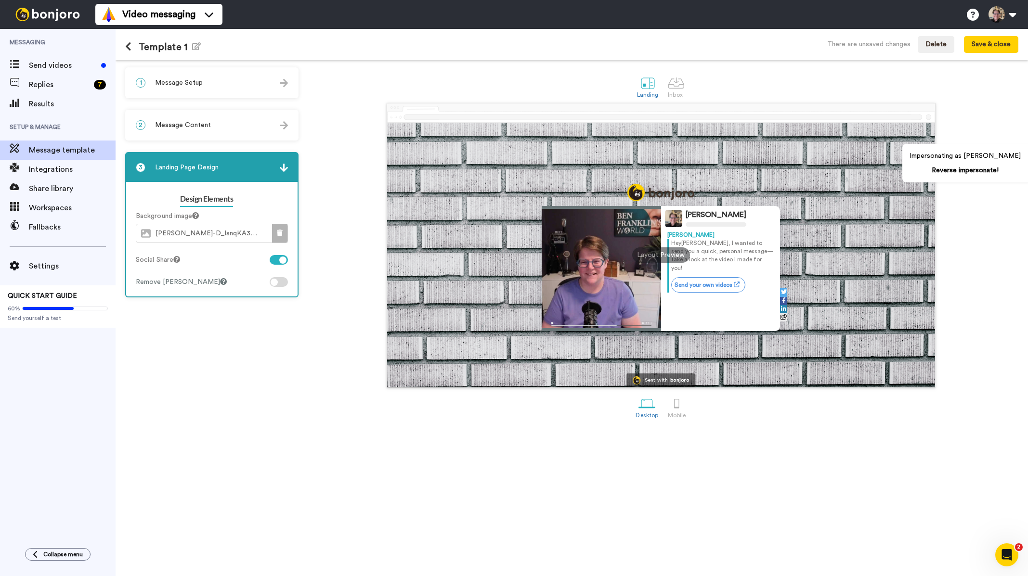
click at [278, 232] on icon at bounding box center [280, 233] width 6 height 7
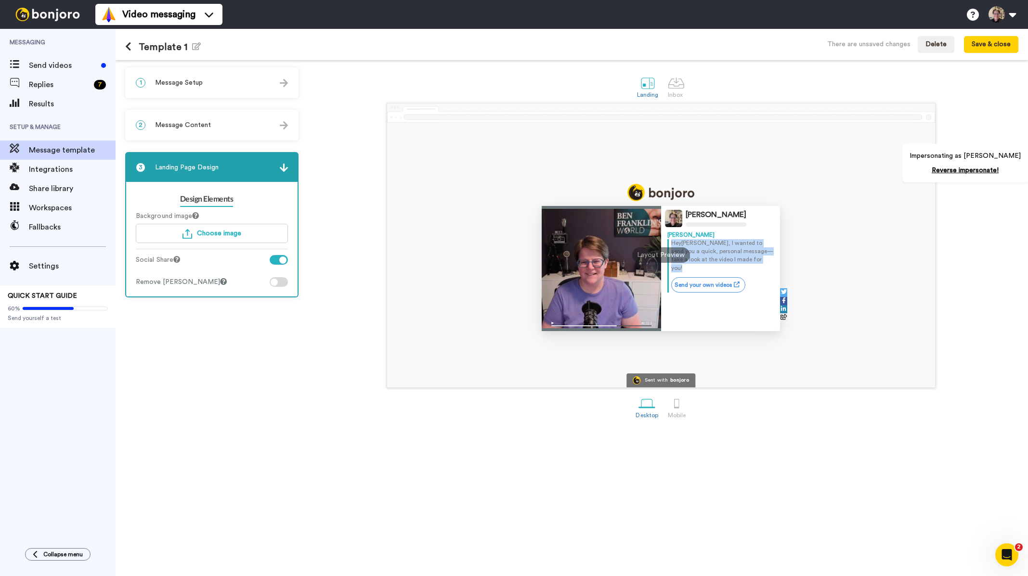
drag, startPoint x: 718, startPoint y: 255, endPoint x: 725, endPoint y: 274, distance: 20.1
click at [665, 246] on div "[PERSON_NAME] [PERSON_NAME] Hey [PERSON_NAME] , I wanted to send you a quick, p…" at bounding box center [720, 268] width 119 height 125
click at [129, 46] on icon at bounding box center [128, 47] width 6 height 10
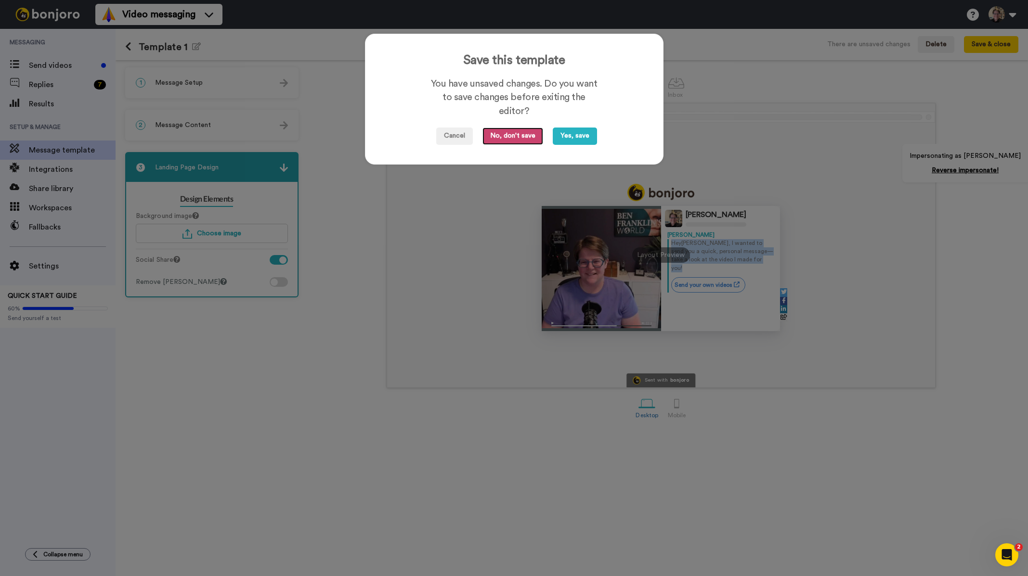
click at [523, 135] on button "No, don't save" at bounding box center [512, 136] width 61 height 17
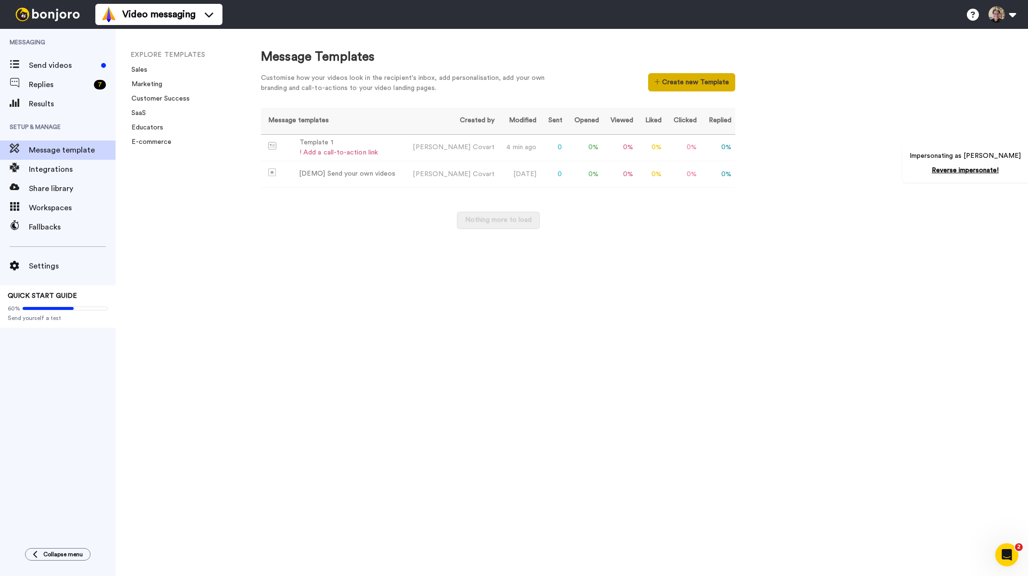
click at [680, 83] on button "Create new Template" at bounding box center [691, 82] width 87 height 18
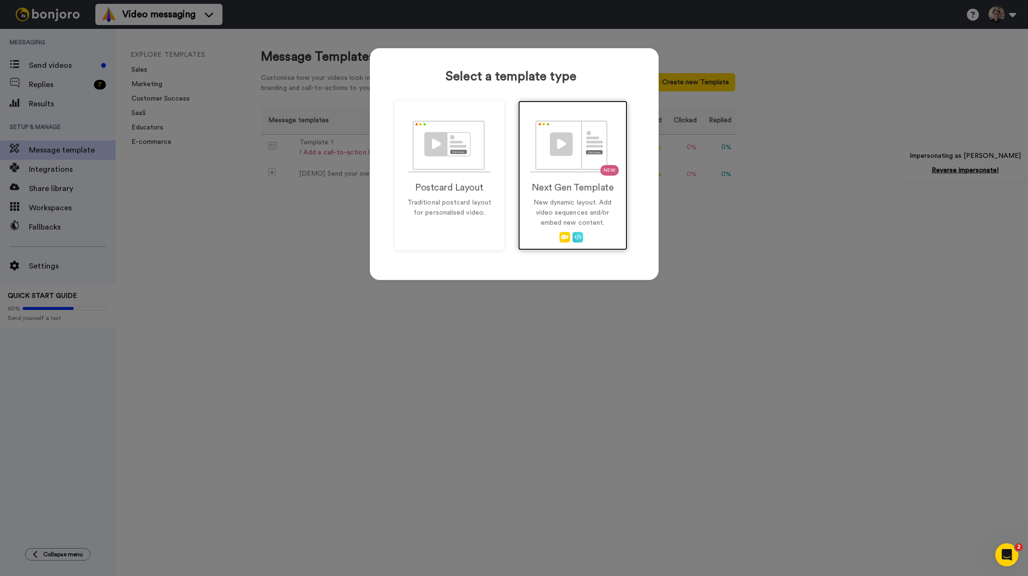
click at [569, 182] on div "NEW Next Gen Template New dynamic layout. Add video sequences and/or embed new …" at bounding box center [572, 176] width 109 height 150
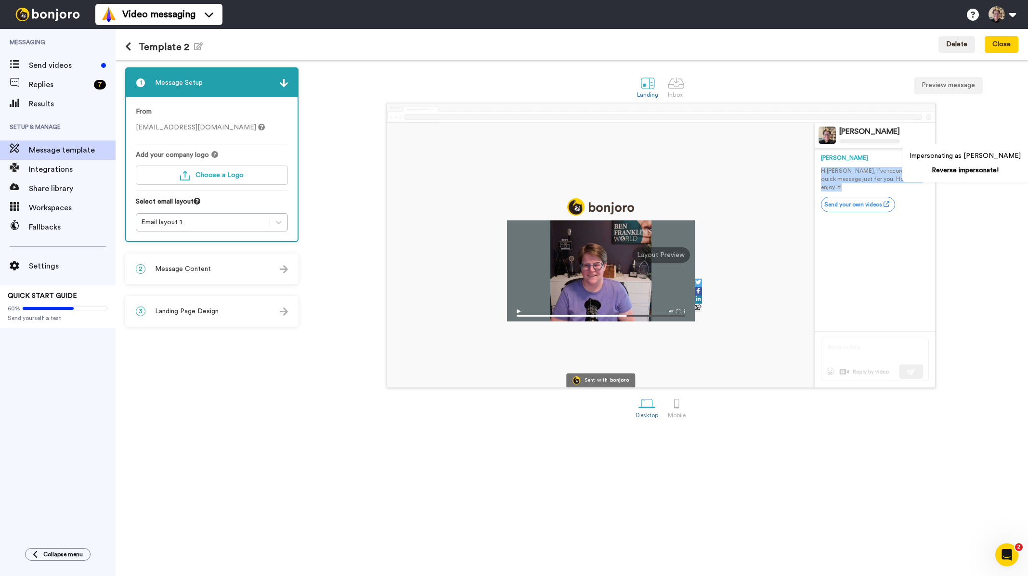
drag, startPoint x: 901, startPoint y: 182, endPoint x: 818, endPoint y: 173, distance: 82.8
click at [818, 173] on div "[PERSON_NAME] [PERSON_NAME] Hi [PERSON_NAME] , I’ve recorded a quick message ju…" at bounding box center [875, 255] width 120 height 265
click at [174, 326] on div "3 Landing Page Design Content Blocks Design Elements Content blocks allow you t…" at bounding box center [211, 311] width 173 height 31
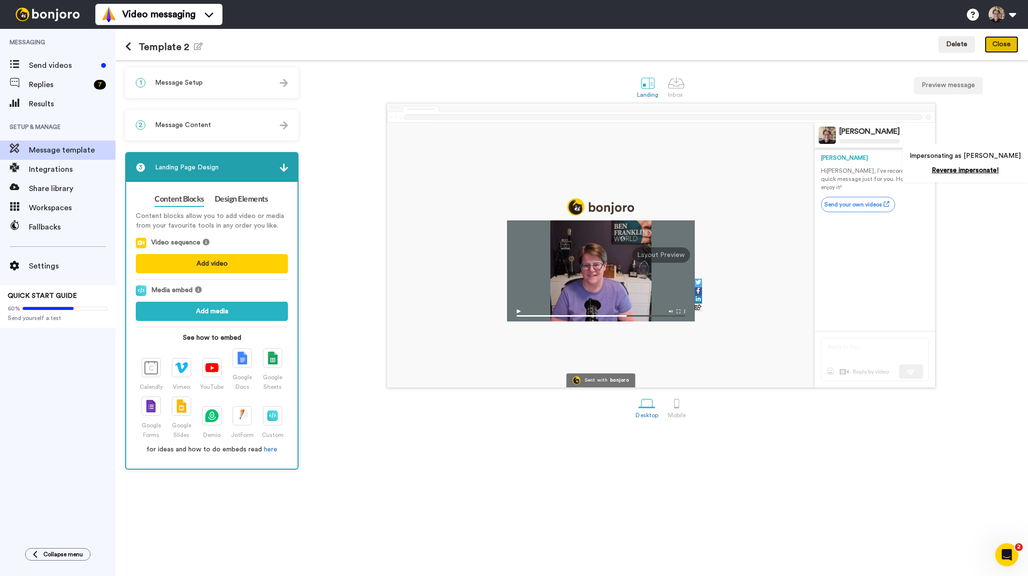
click at [997, 47] on button "Close" at bounding box center [1002, 44] width 34 height 17
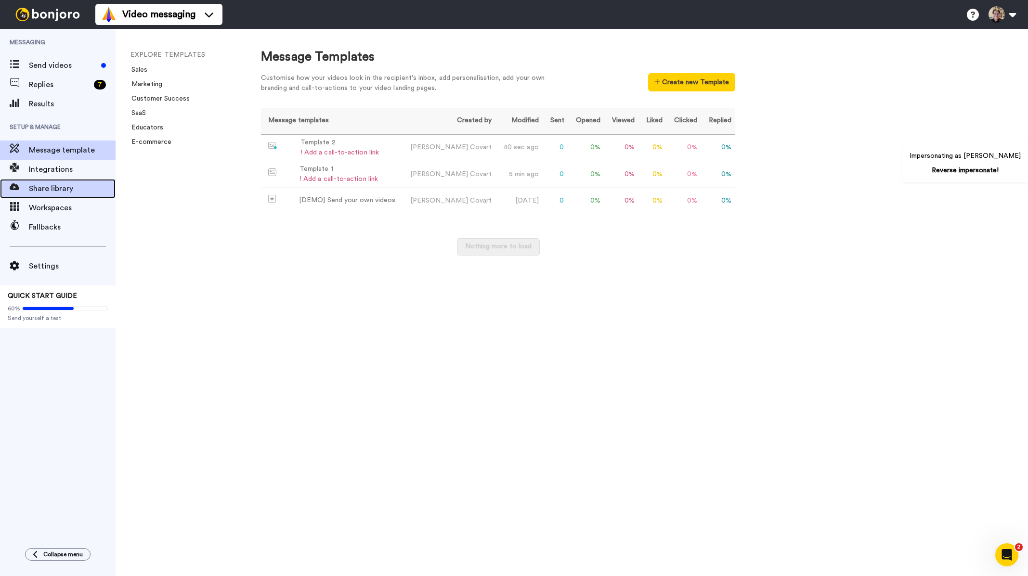
click at [59, 191] on span "Share library" at bounding box center [72, 189] width 87 height 12
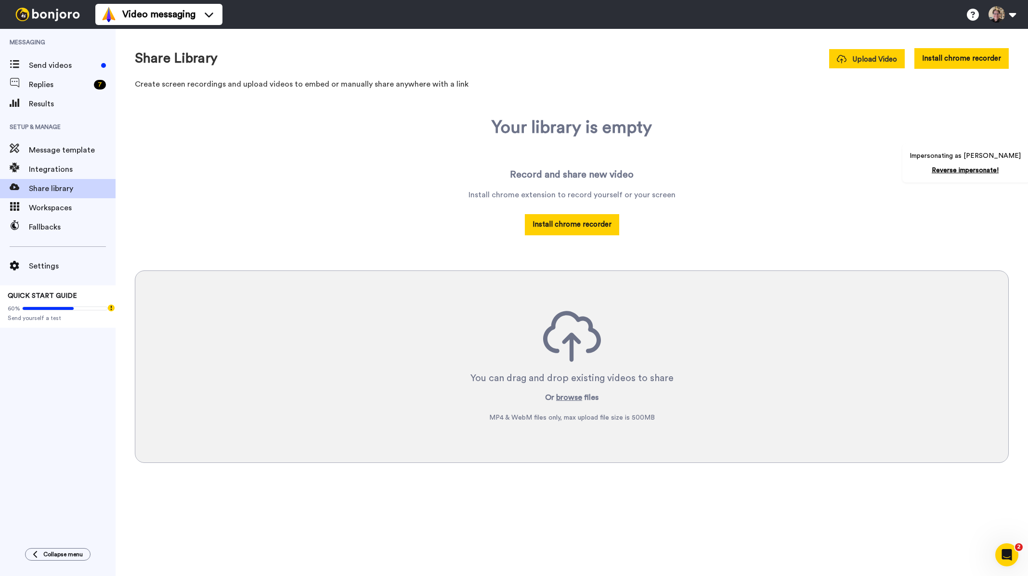
click at [864, 55] on span "Upload Video" at bounding box center [867, 59] width 60 height 10
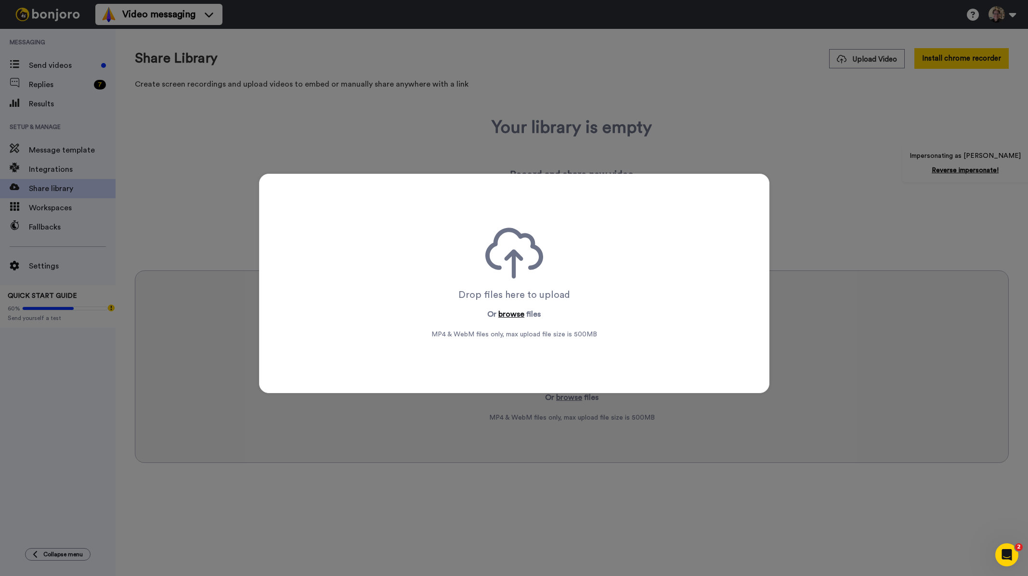
click at [510, 309] on button "browse" at bounding box center [511, 315] width 26 height 12
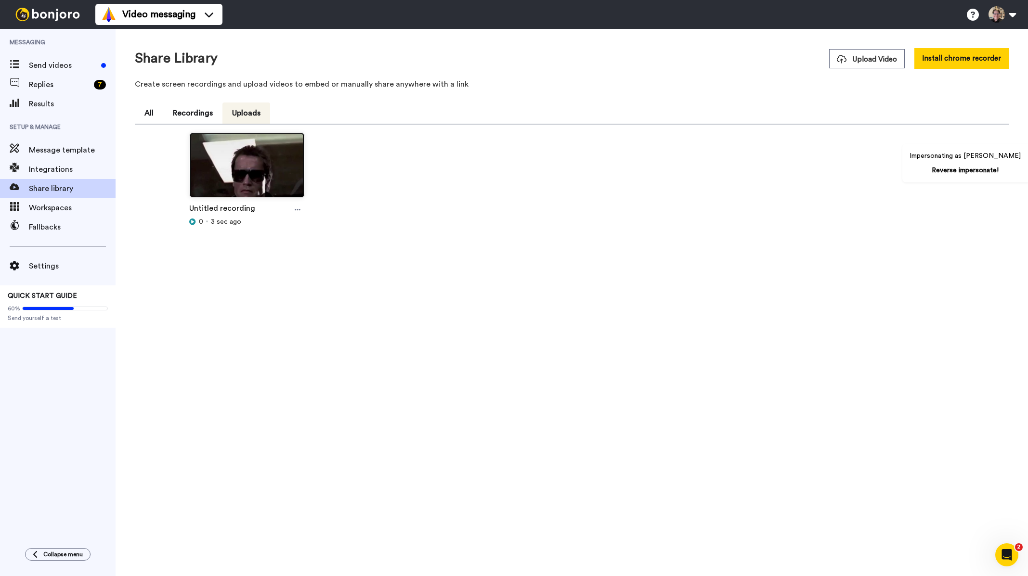
click at [243, 177] on img at bounding box center [247, 169] width 115 height 73
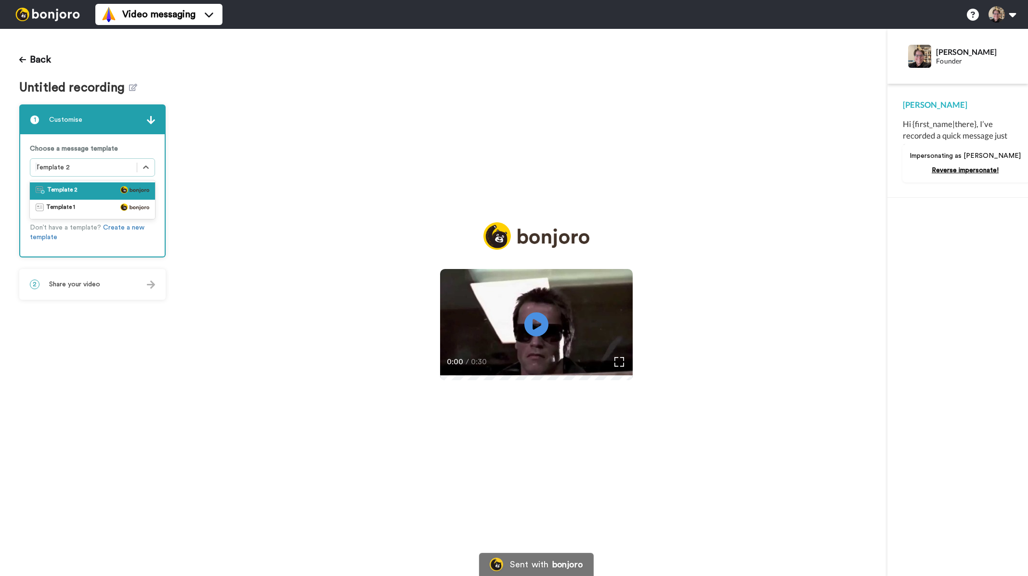
click at [135, 167] on div "Template 2" at bounding box center [83, 167] width 106 height 15
click at [79, 209] on div "Template 1" at bounding box center [93, 209] width 114 height 10
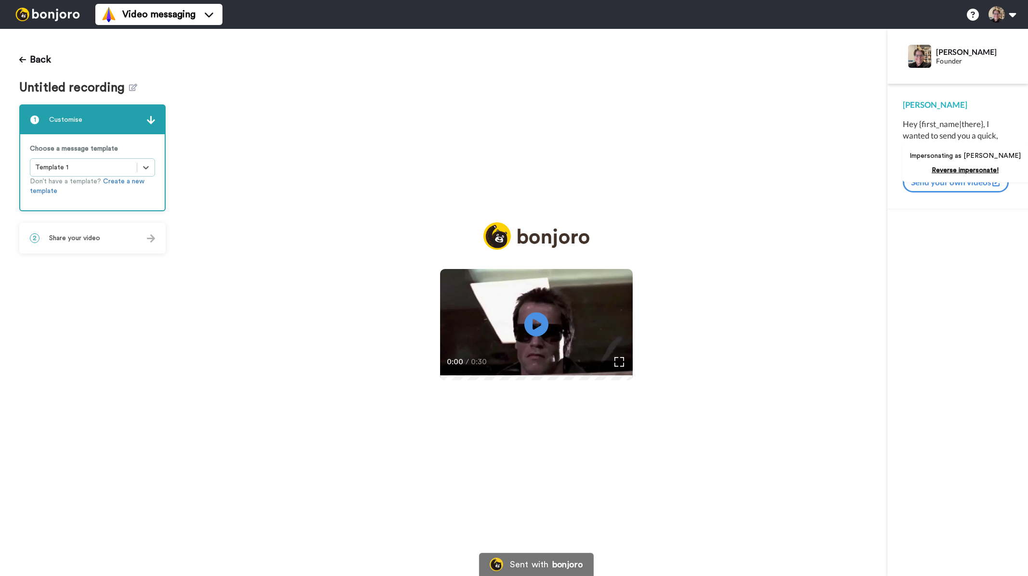
click at [104, 238] on div "2 Share your video" at bounding box center [92, 238] width 144 height 29
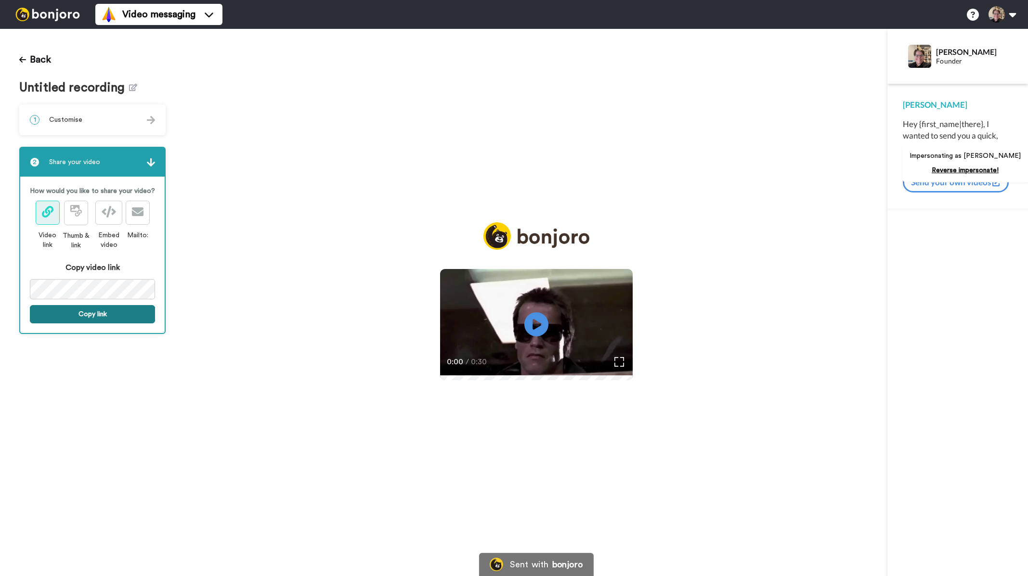
click at [90, 313] on button "Copy link" at bounding box center [92, 314] width 125 height 18
click at [86, 321] on button "Link is copied to your clipboard. Share it now." at bounding box center [92, 319] width 125 height 28
click at [22, 59] on icon at bounding box center [22, 60] width 7 height 6
